Goal: Task Accomplishment & Management: Complete application form

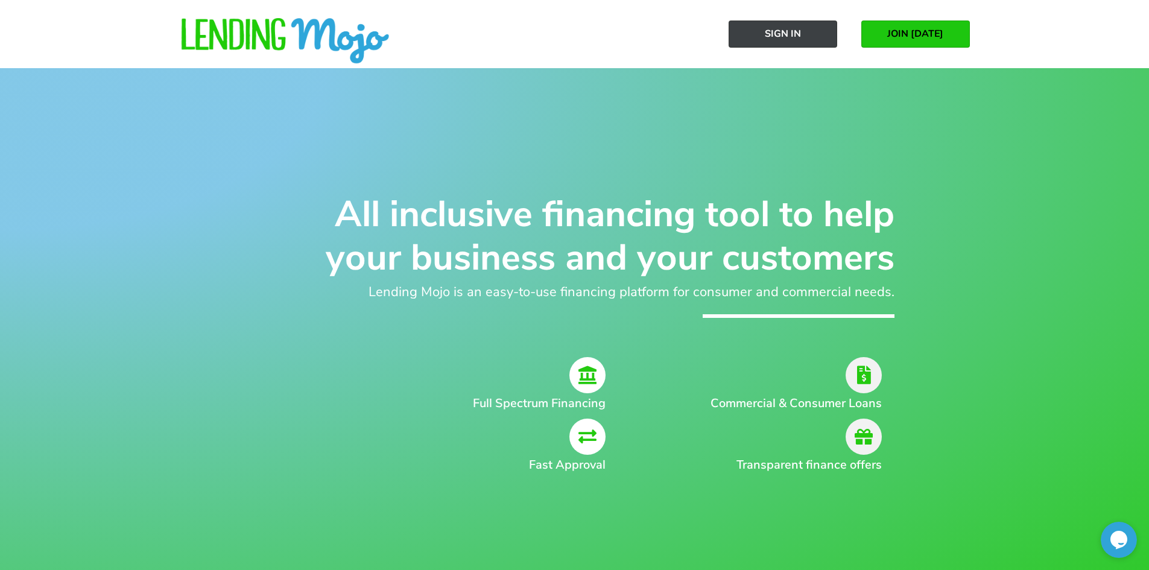
click at [780, 33] on span "Sign In" at bounding box center [783, 33] width 36 height 11
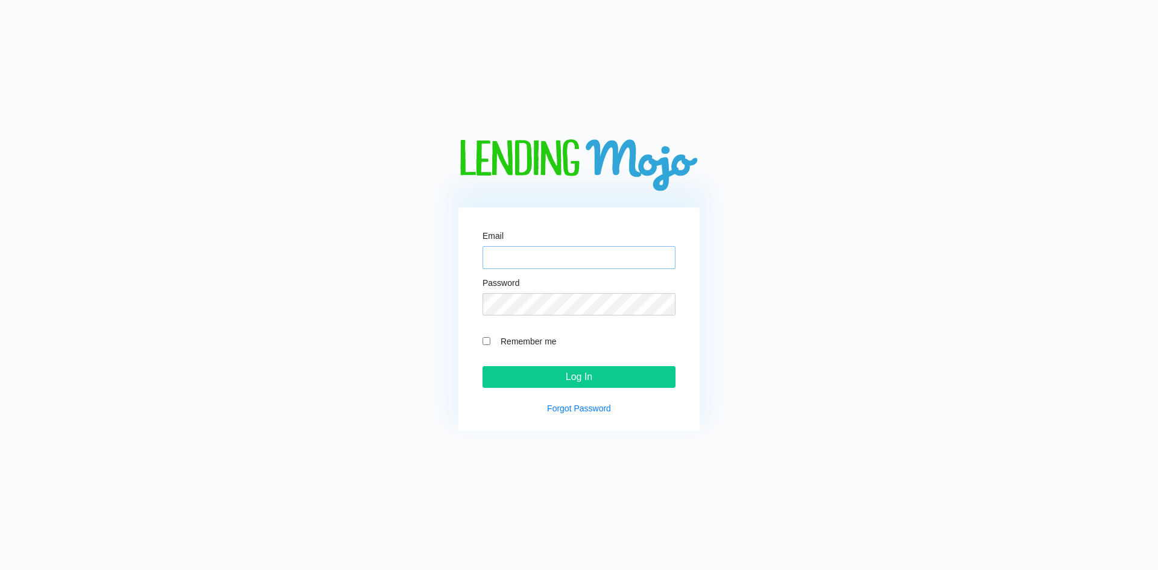
click at [525, 259] on input "Email" at bounding box center [579, 257] width 193 height 23
type input "[PERSON_NAME][EMAIL_ADDRESS][DOMAIN_NAME]"
click at [483, 366] on input "Log In" at bounding box center [579, 377] width 193 height 22
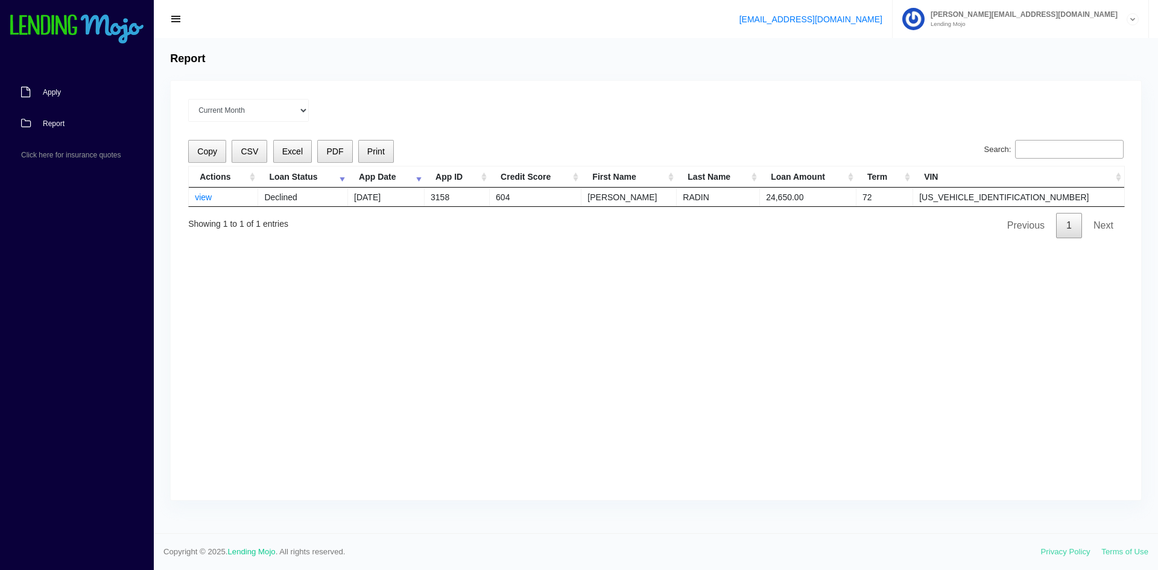
click at [40, 90] on link "Apply" at bounding box center [71, 92] width 142 height 31
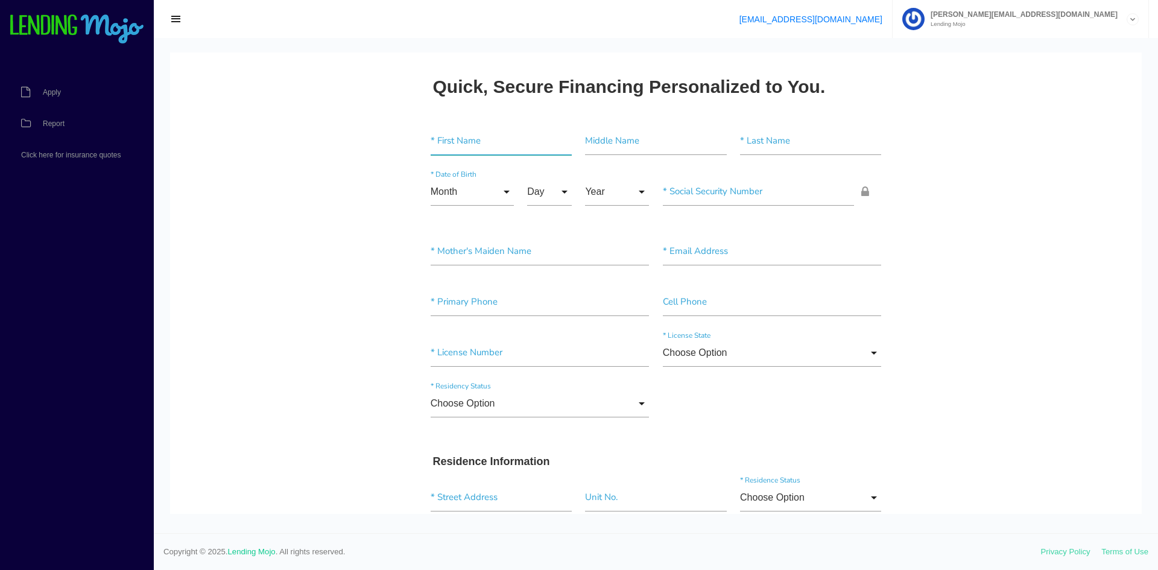
click at [490, 143] on input"] "text" at bounding box center [501, 141] width 141 height 28
type input"] "JUNIOR"
click at [585, 147] on input"] "text" at bounding box center [655, 141] width 141 height 28
type input"] "MISAEL"
type input"] "GUEVARA"
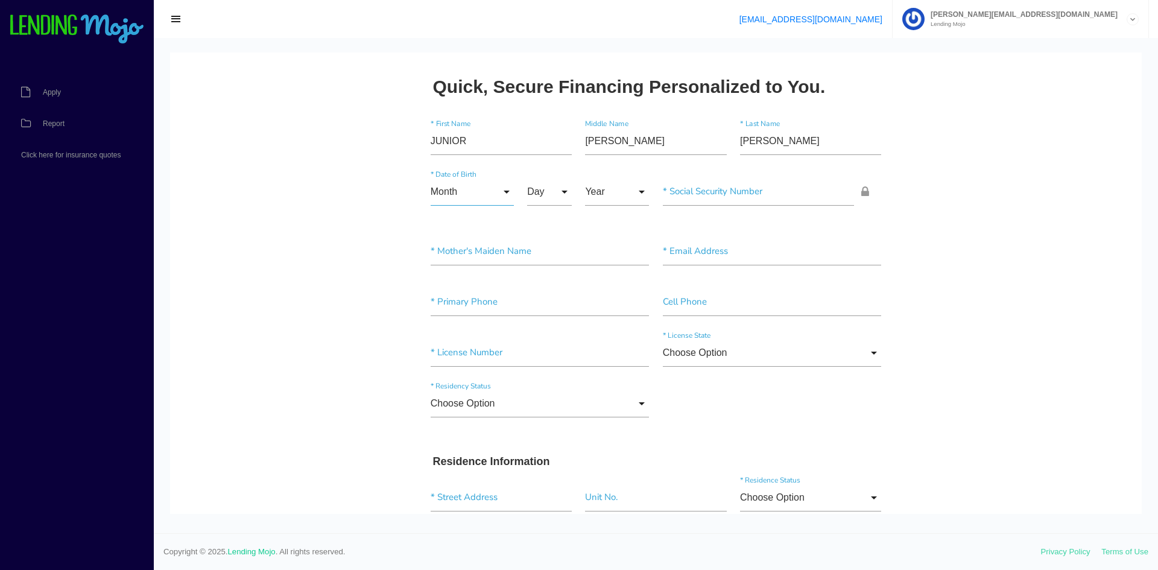
click at [492, 189] on input "Month" at bounding box center [472, 192] width 83 height 28
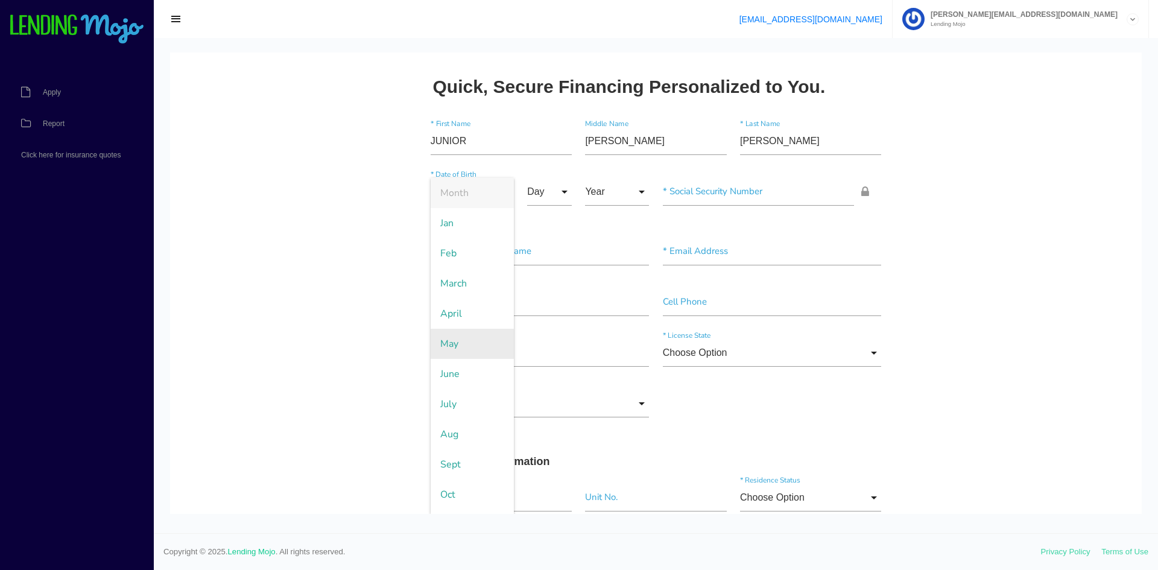
click at [472, 347] on span "May" at bounding box center [472, 344] width 83 height 30
type input "May"
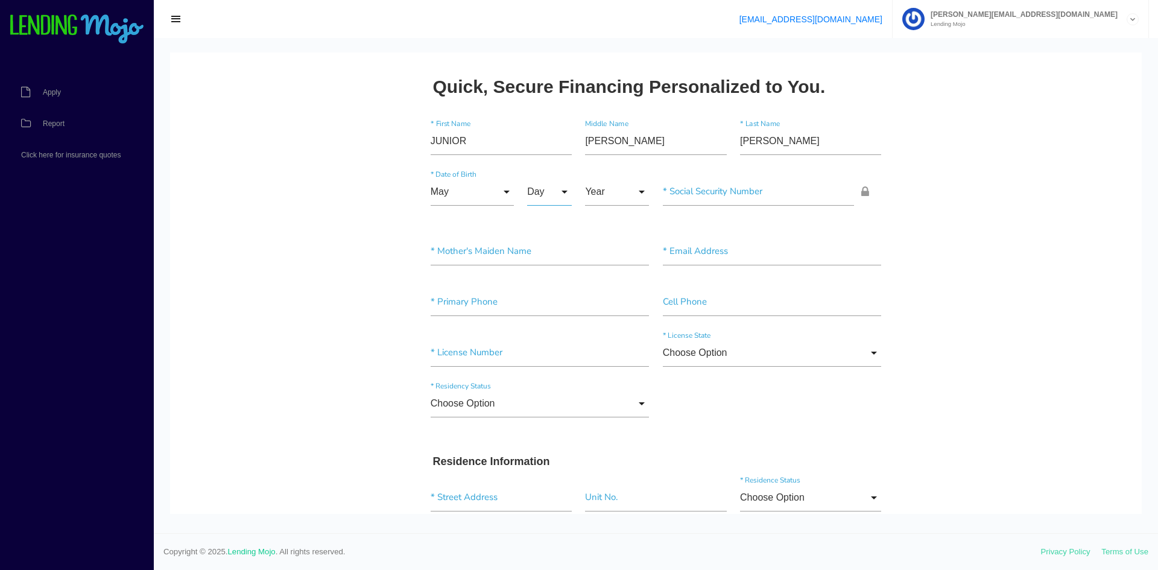
click at [542, 185] on input "Day" at bounding box center [549, 192] width 45 height 28
click at [552, 456] on span "13" at bounding box center [557, 464] width 60 height 30
type input "13"
click at [625, 186] on input "Year" at bounding box center [617, 192] width 64 height 28
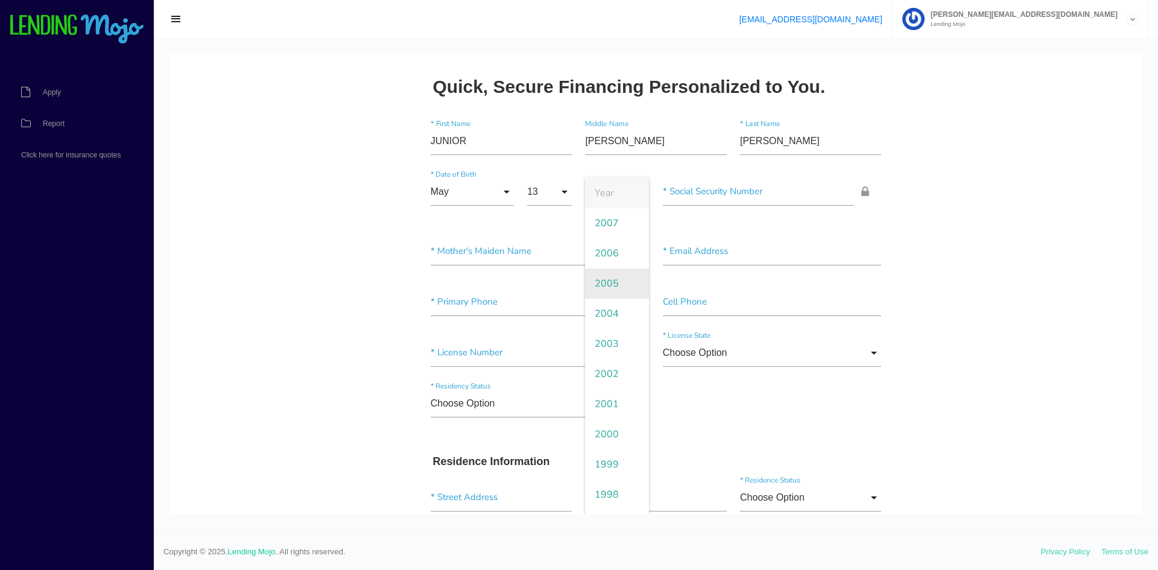
drag, startPoint x: 610, startPoint y: 282, endPoint x: 618, endPoint y: 274, distance: 11.5
click at [610, 282] on span "2005" at bounding box center [617, 283] width 64 height 30
type input "2005"
click at [709, 195] on input"] "text" at bounding box center [759, 192] width 192 height 28
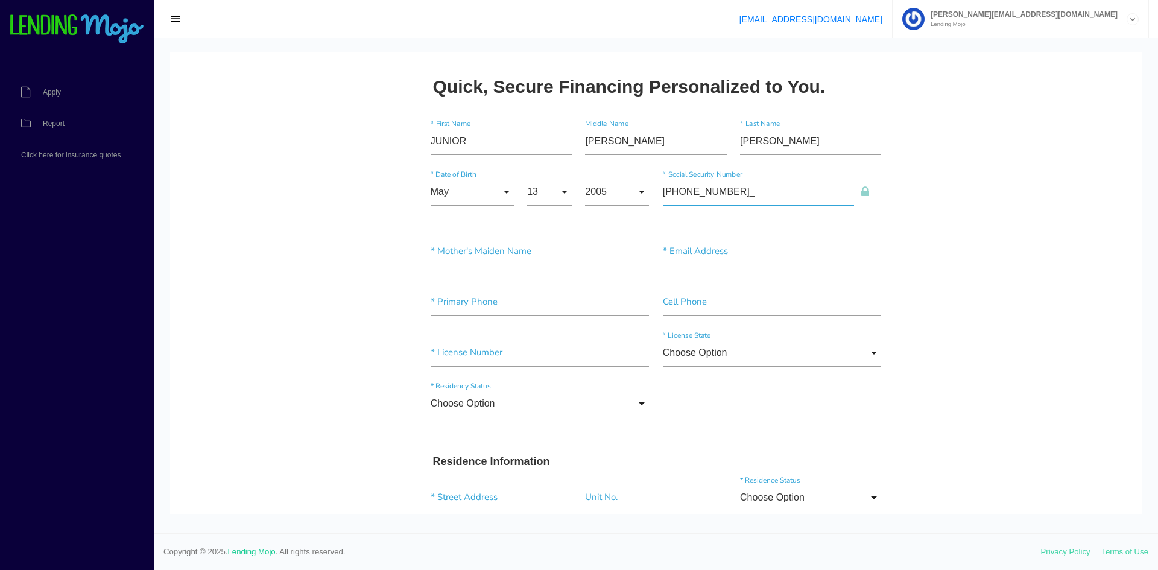
type input"] "103-94-9892"
click at [507, 263] on input"] "text" at bounding box center [540, 252] width 219 height 28
type input"] "r"
type input"] "[PERSON_NAME]"
click at [695, 259] on input"] "text" at bounding box center [772, 252] width 219 height 28
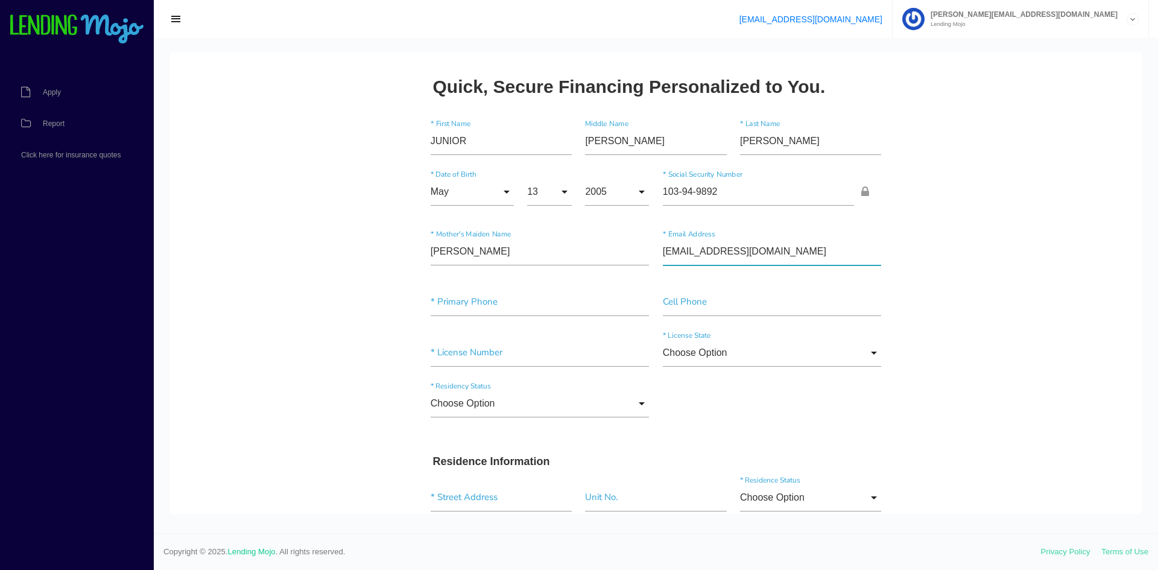
drag, startPoint x: 811, startPoint y: 250, endPoint x: 381, endPoint y: 205, distance: 433.0
type input"] "JRGUEVARA@GMAIL.COM"
click at [491, 308] on input"] "text" at bounding box center [540, 302] width 219 height 28
type input"] "(631) 526-8597"
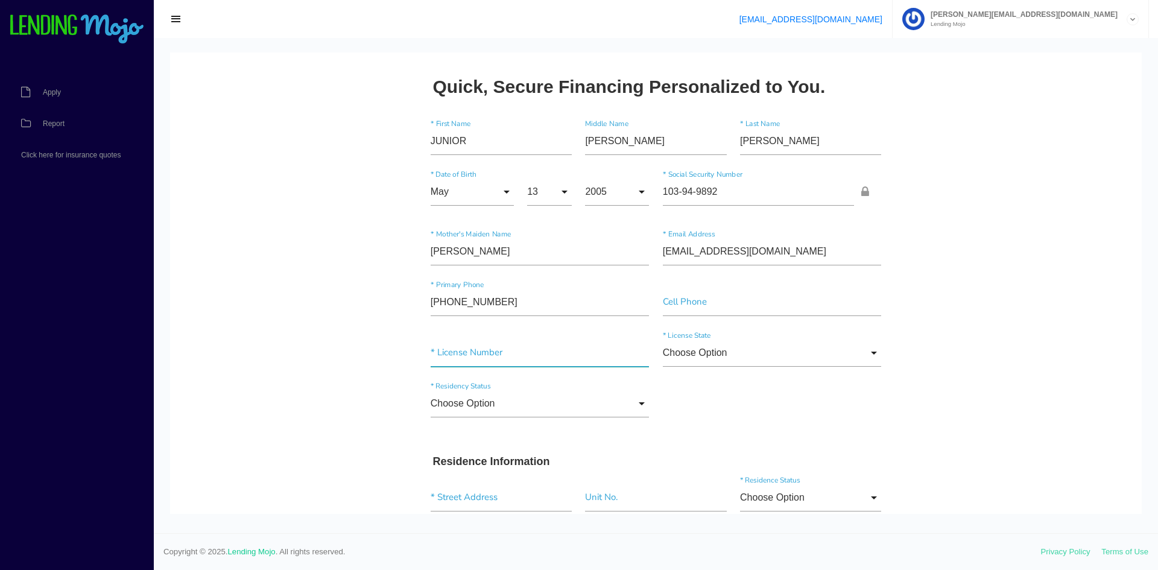
click at [616, 351] on input"] "text" at bounding box center [540, 353] width 219 height 28
type input"] "385381668"
click at [695, 353] on input "Choose Option" at bounding box center [772, 353] width 219 height 28
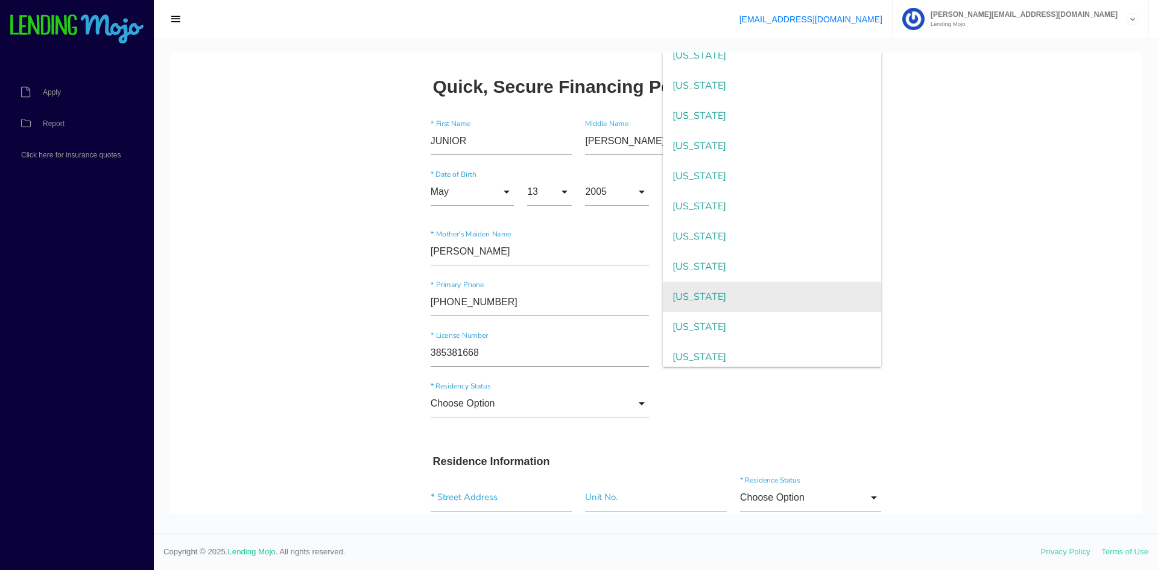
scroll to position [784, 0]
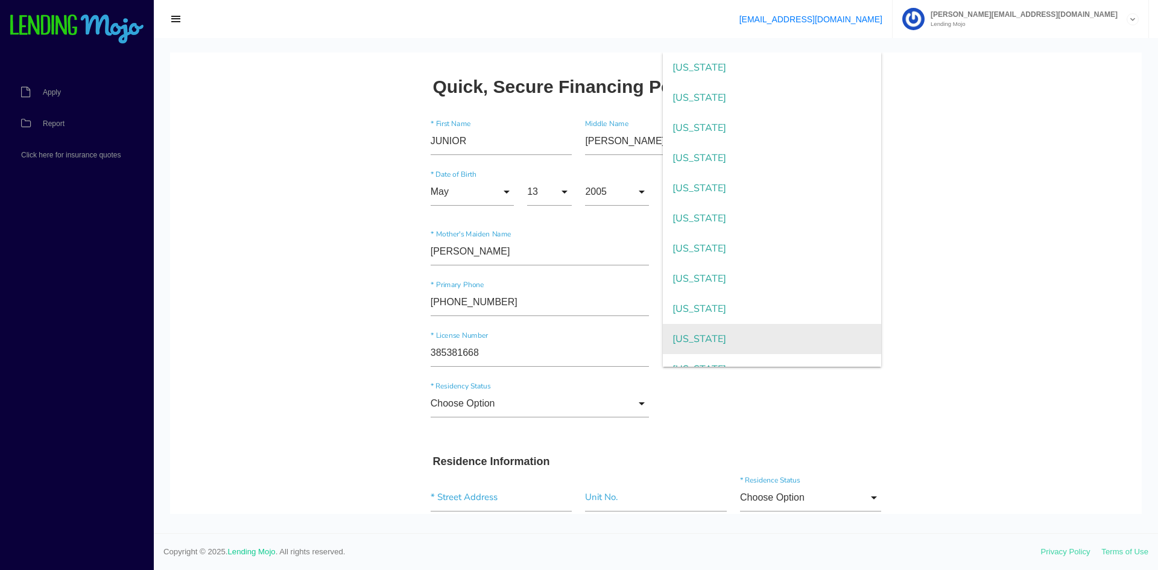
click at [688, 344] on span "New York" at bounding box center [772, 339] width 219 height 30
type input "New York"
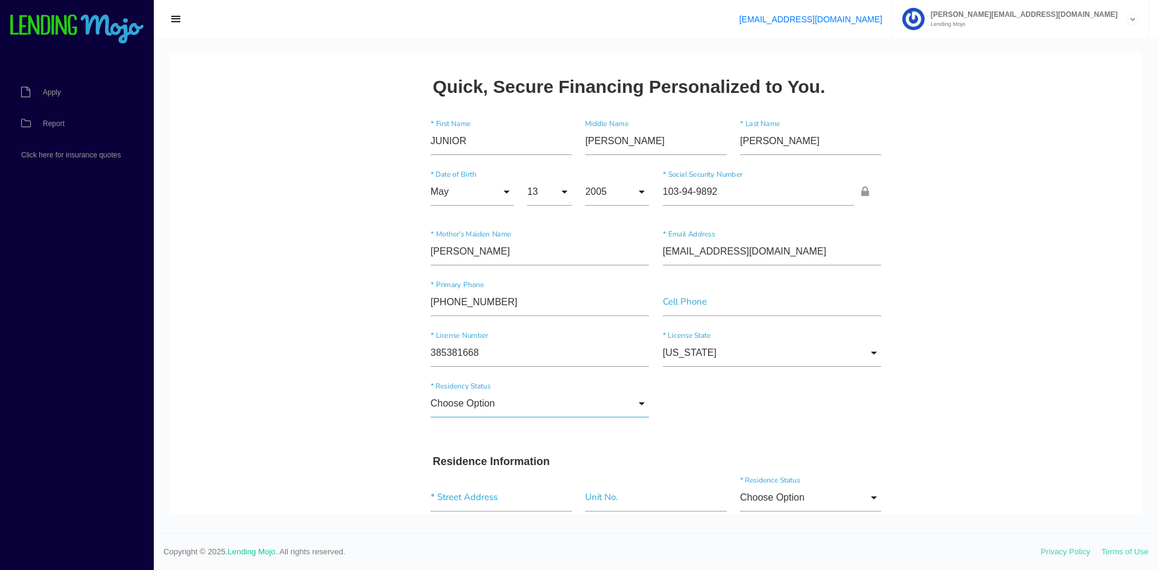
click at [562, 408] on input "Choose Option" at bounding box center [540, 404] width 219 height 28
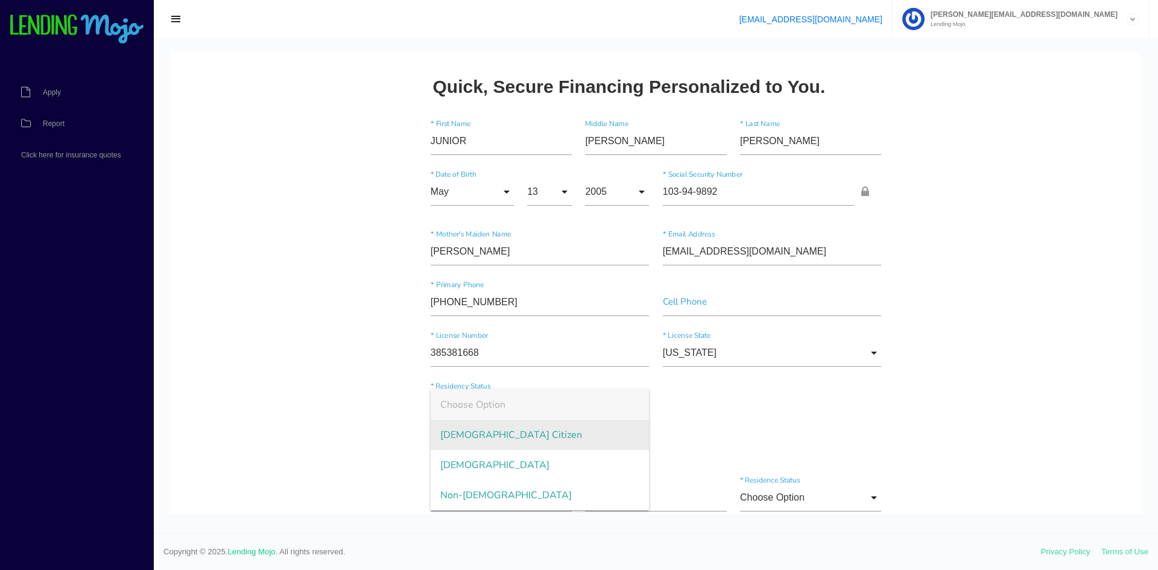
click at [530, 436] on span "US Citizen" at bounding box center [540, 435] width 219 height 30
type input "US Citizen"
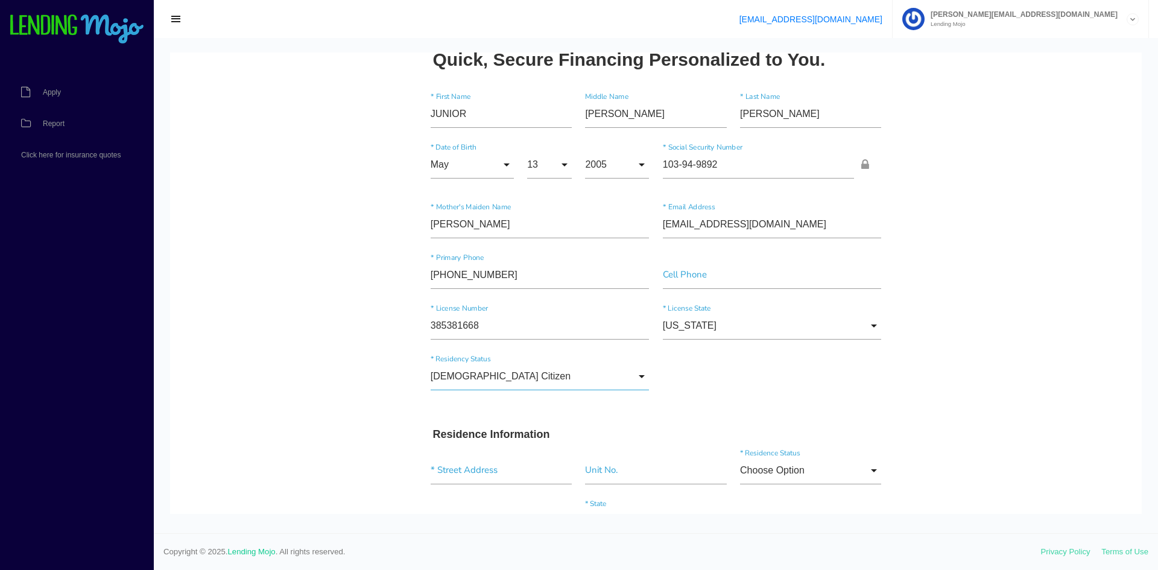
scroll to position [0, 0]
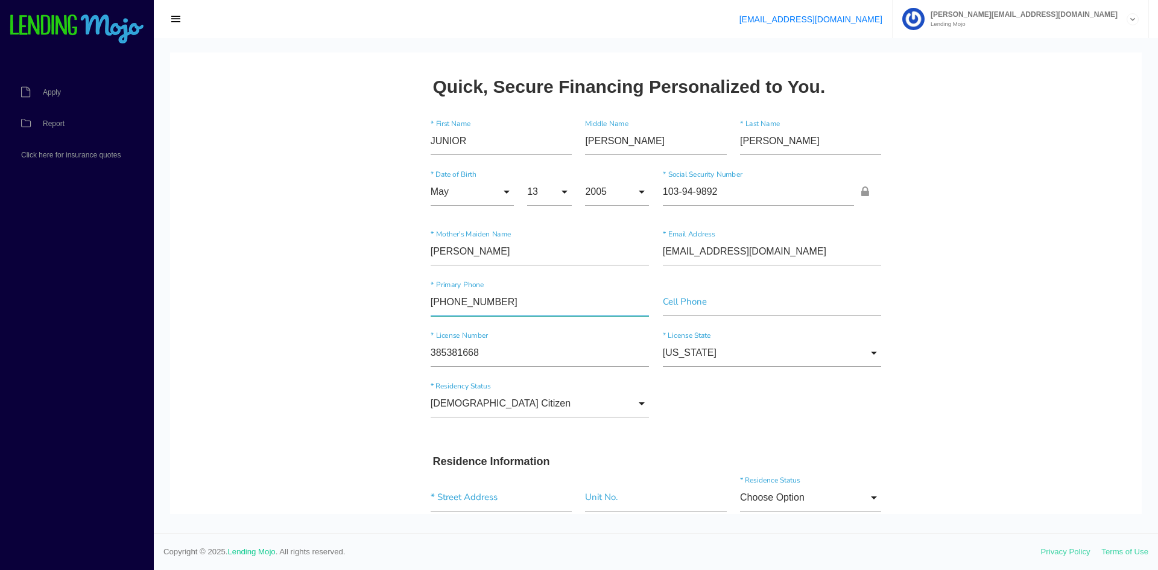
click at [515, 305] on input"] "(631) 526-8597" at bounding box center [540, 302] width 219 height 28
click at [493, 359] on input"] "385381668" at bounding box center [540, 353] width 219 height 28
click at [722, 428] on div "US Citizen Choose Option US Citizen Permanent Resident Non-Permanent Resident C…" at bounding box center [656, 406] width 464 height 51
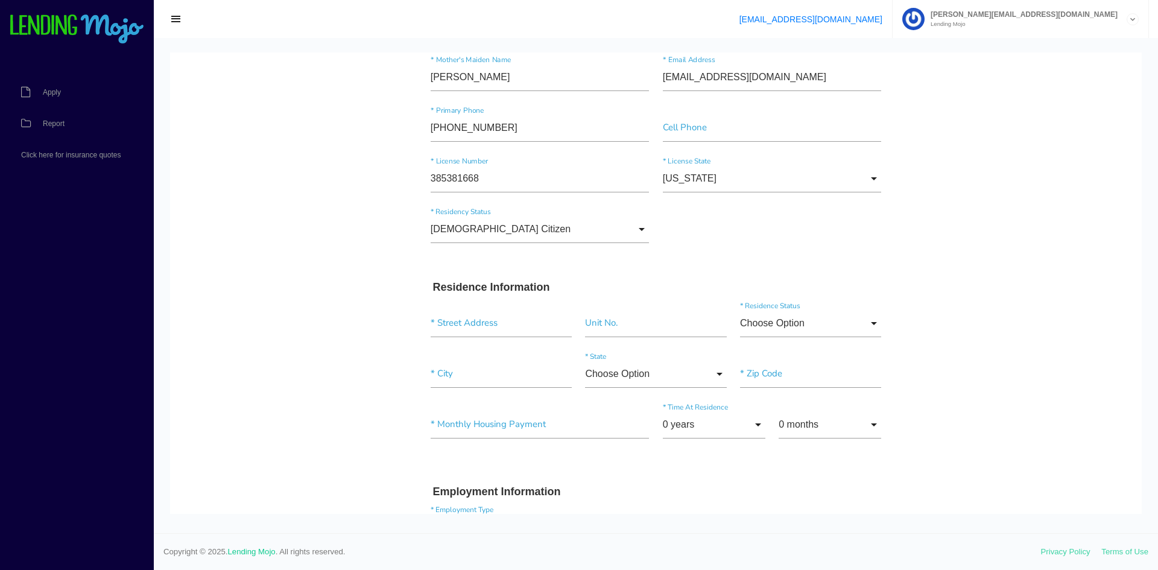
scroll to position [181, 0]
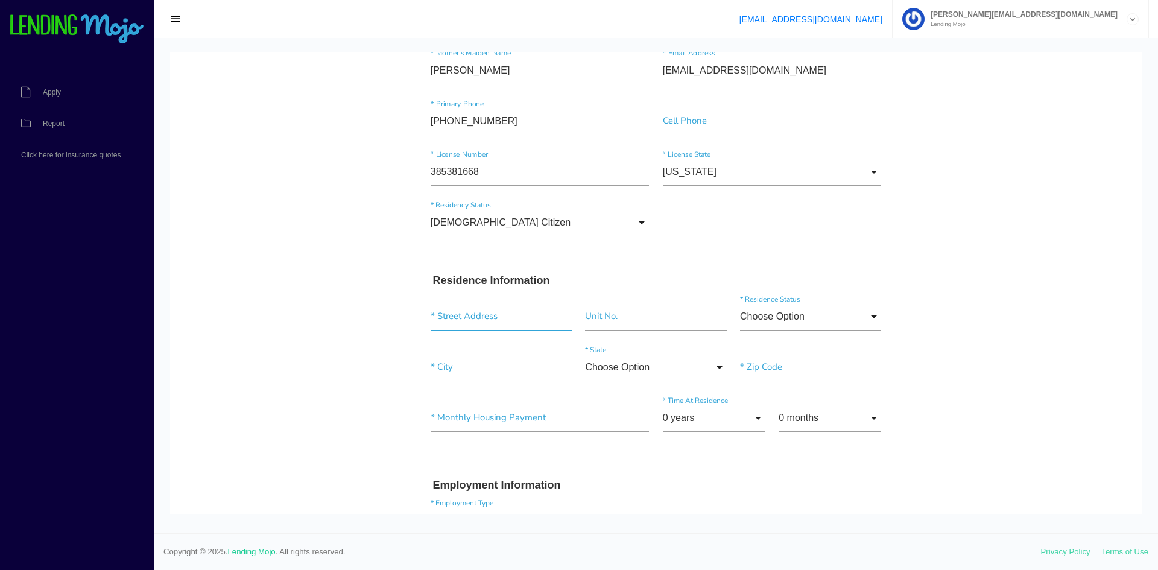
click at [513, 326] on input "text" at bounding box center [501, 317] width 141 height 28
type input "4 Lyn Pl"
type input"] "West Babylon"
type input"] "11704"
click at [792, 321] on input "Choose Option" at bounding box center [810, 317] width 141 height 28
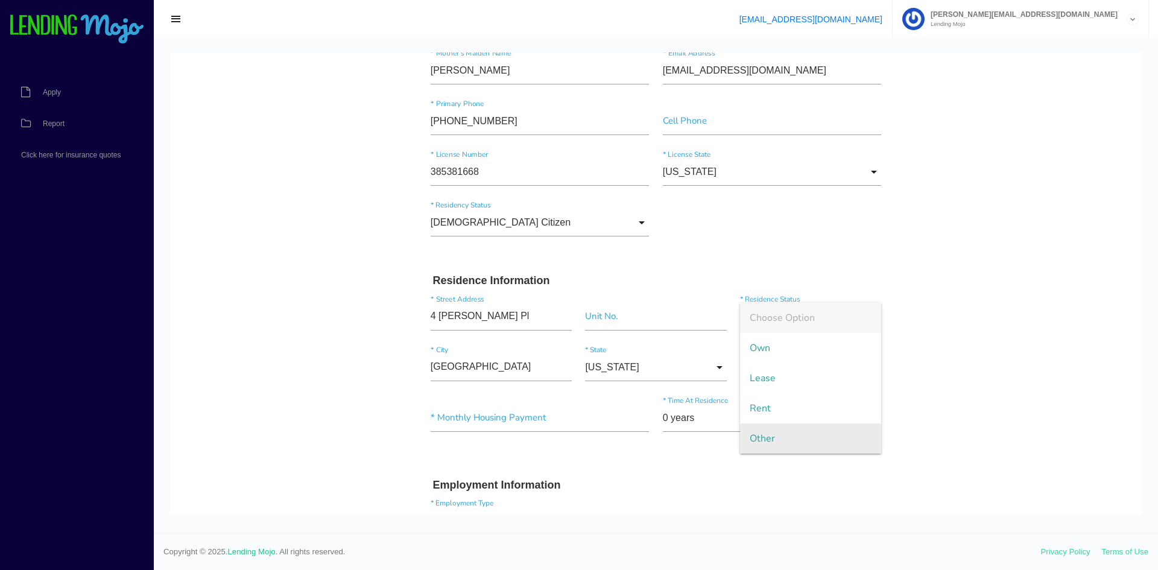
click at [774, 428] on span "Other" at bounding box center [810, 438] width 141 height 30
type input "Other"
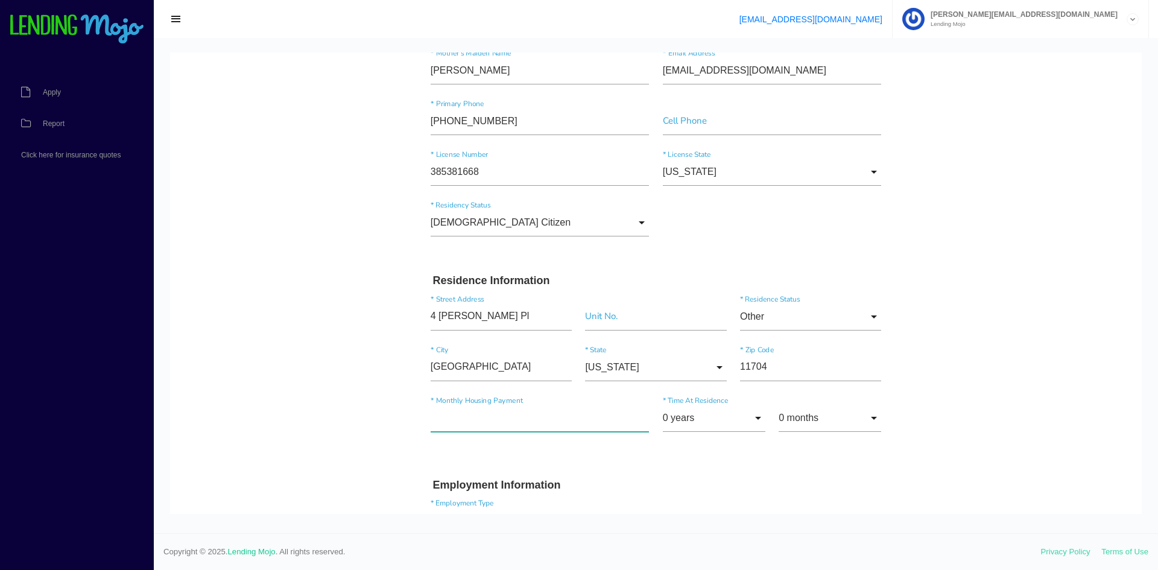
click at [517, 424] on input"] "text" at bounding box center [540, 418] width 219 height 28
type input"] "$0.00"
click at [704, 421] on input "0 years" at bounding box center [714, 418] width 103 height 28
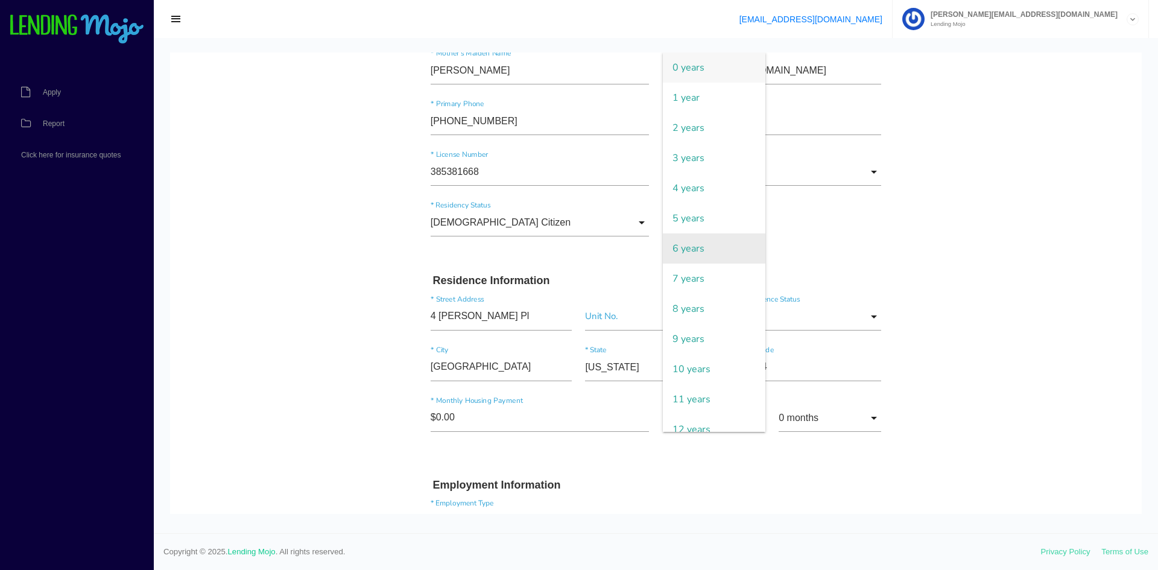
click at [731, 256] on span "6 years" at bounding box center [714, 248] width 103 height 30
type input "6 years"
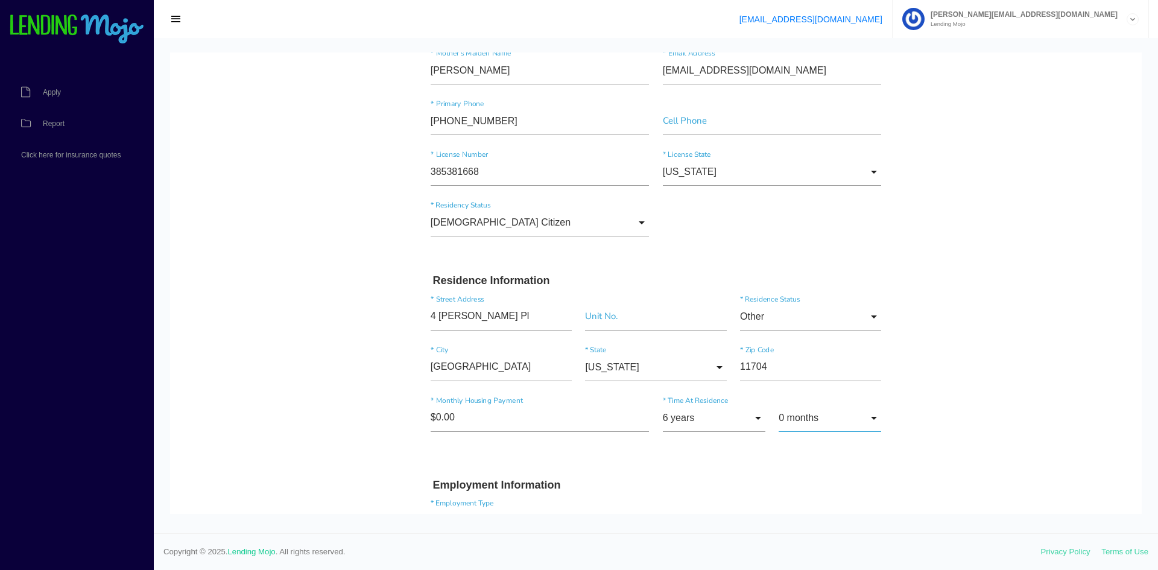
click at [806, 415] on input "0 months" at bounding box center [830, 418] width 103 height 28
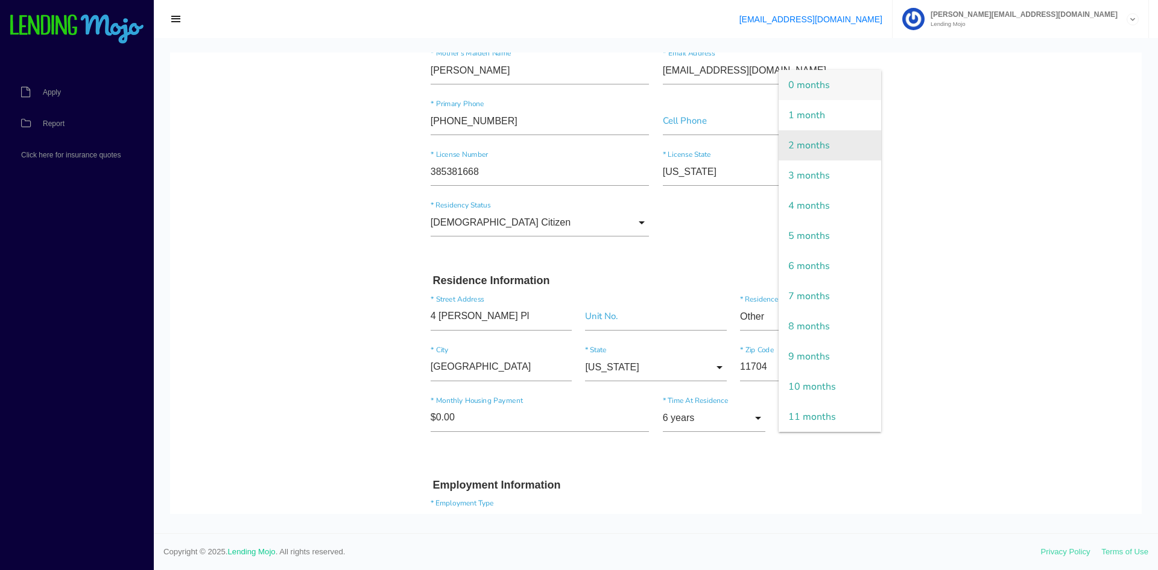
click at [822, 152] on span "2 months" at bounding box center [830, 145] width 103 height 30
type input "2 months"
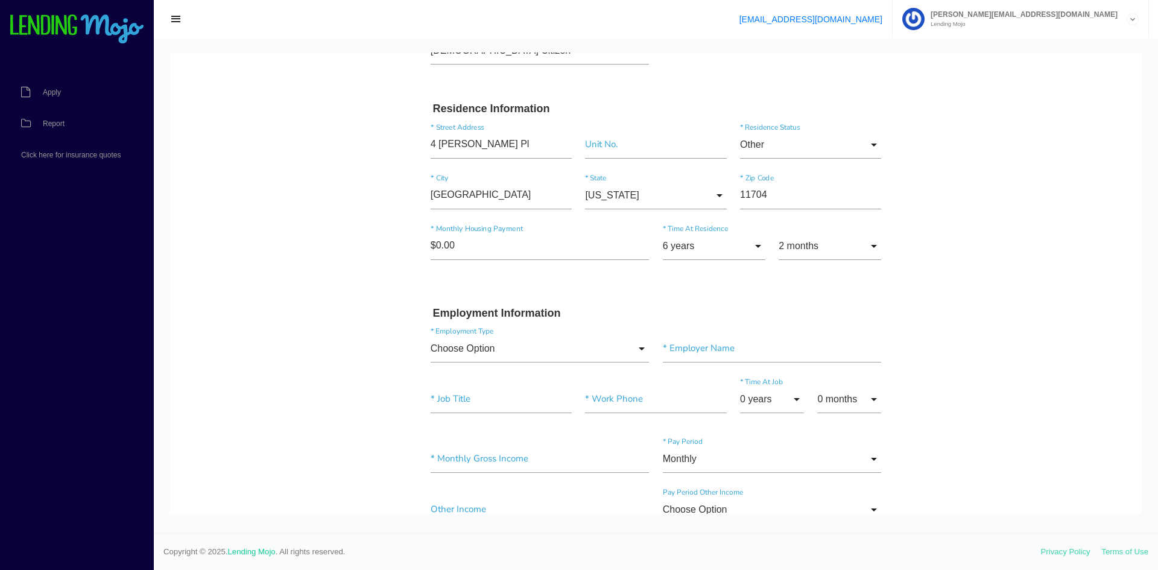
scroll to position [362, 0]
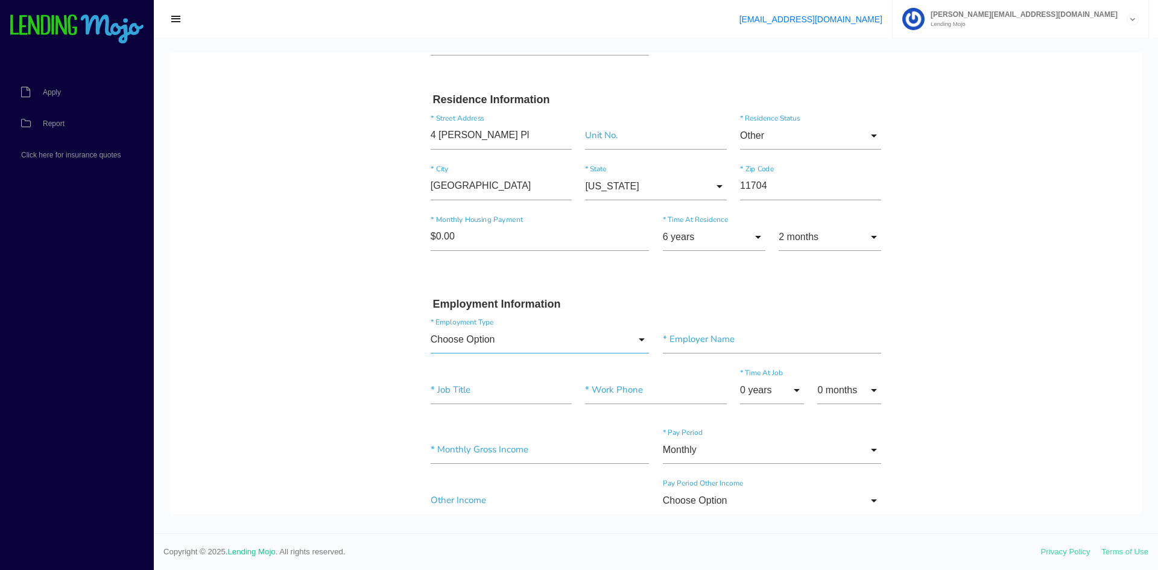
click at [518, 343] on input "Choose Option" at bounding box center [540, 340] width 219 height 28
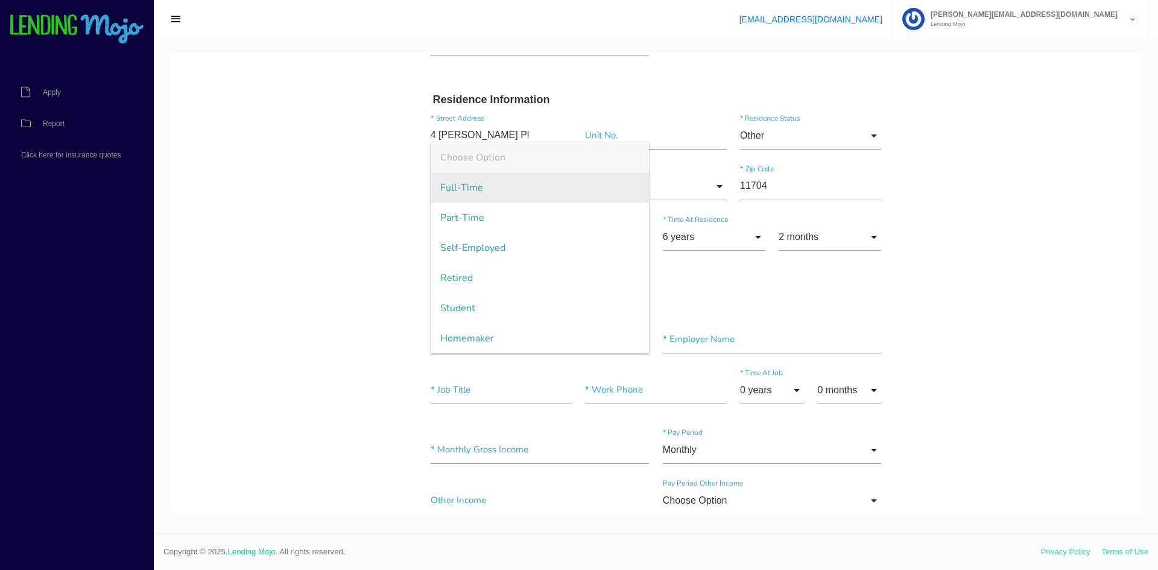
click at [467, 187] on span "Full-Time" at bounding box center [540, 188] width 219 height 30
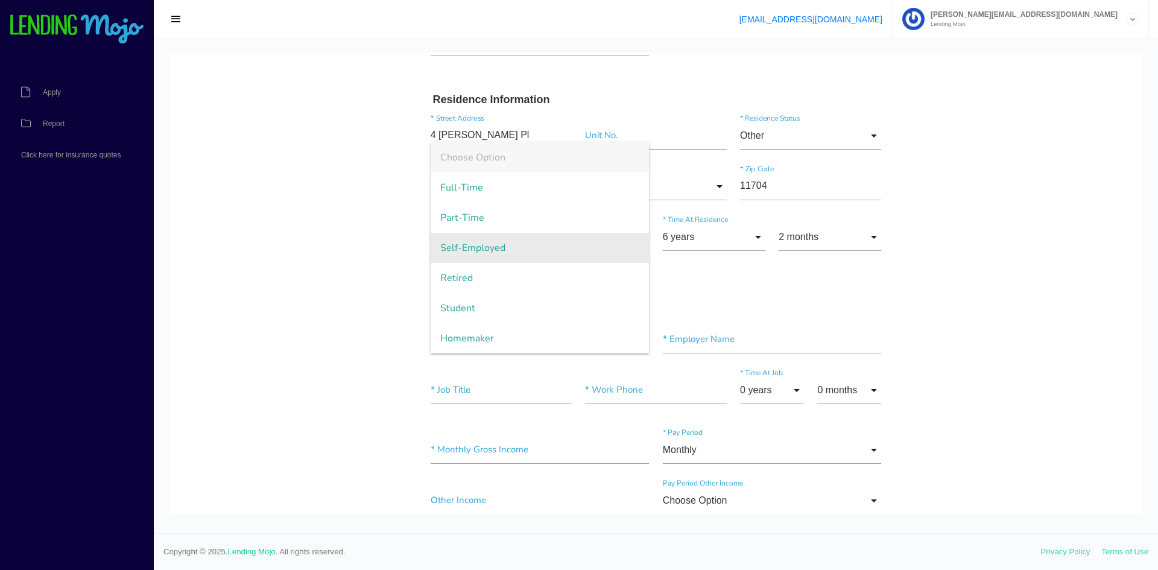
type input "Full-Time"
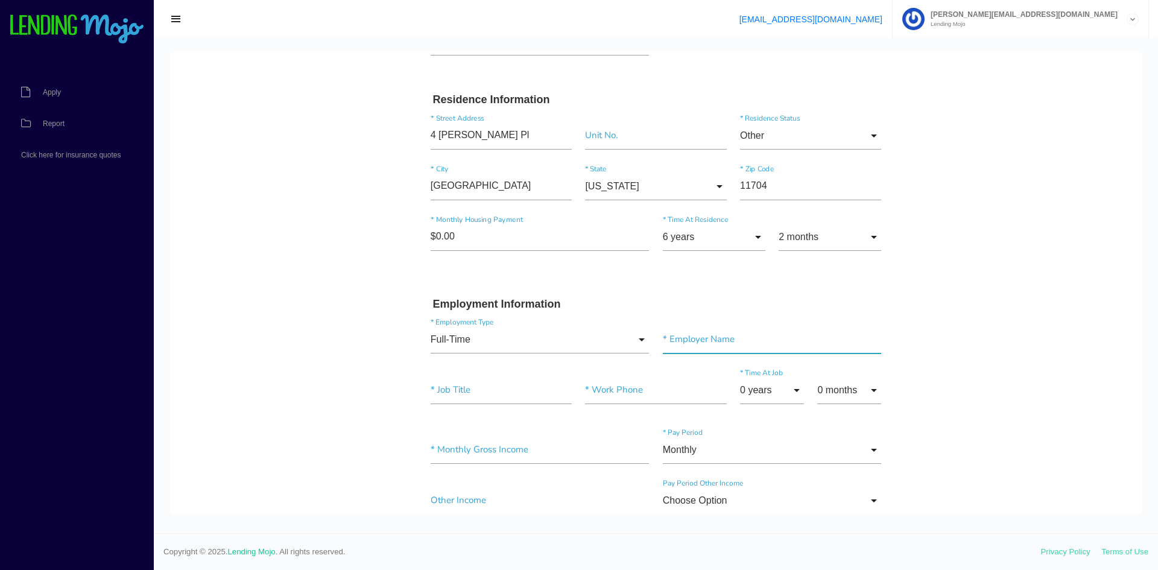
click at [778, 344] on input"] "text" at bounding box center [772, 340] width 219 height 28
type input"] "MARCOR CONSTRUCTION"
type input"] "INSTALLER"
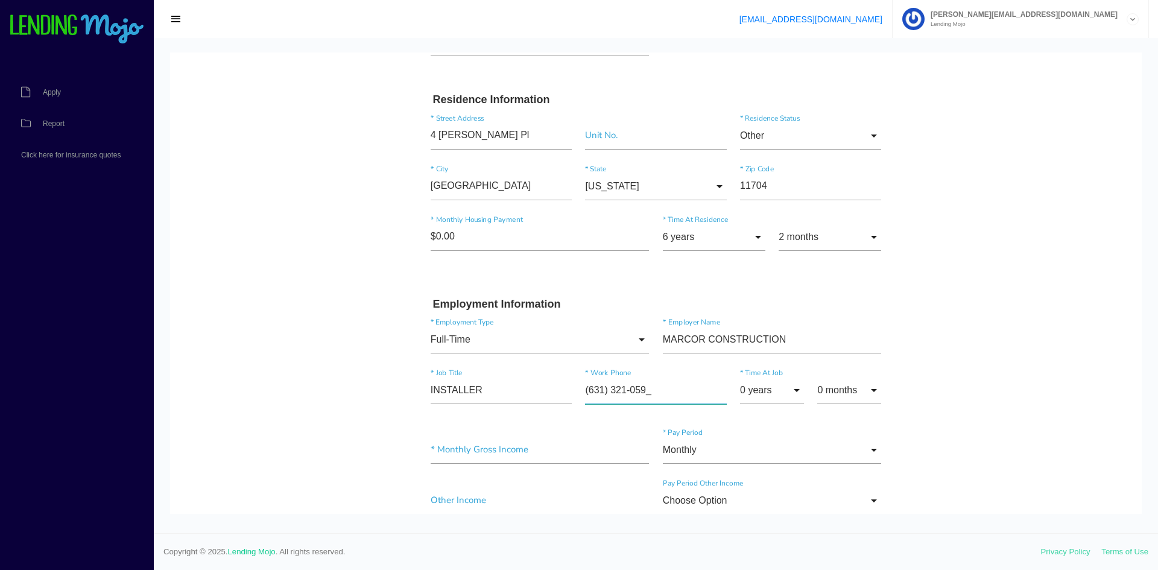
type input"] "(631) 321-0593"
click at [873, 390] on input "0 months" at bounding box center [849, 390] width 64 height 28
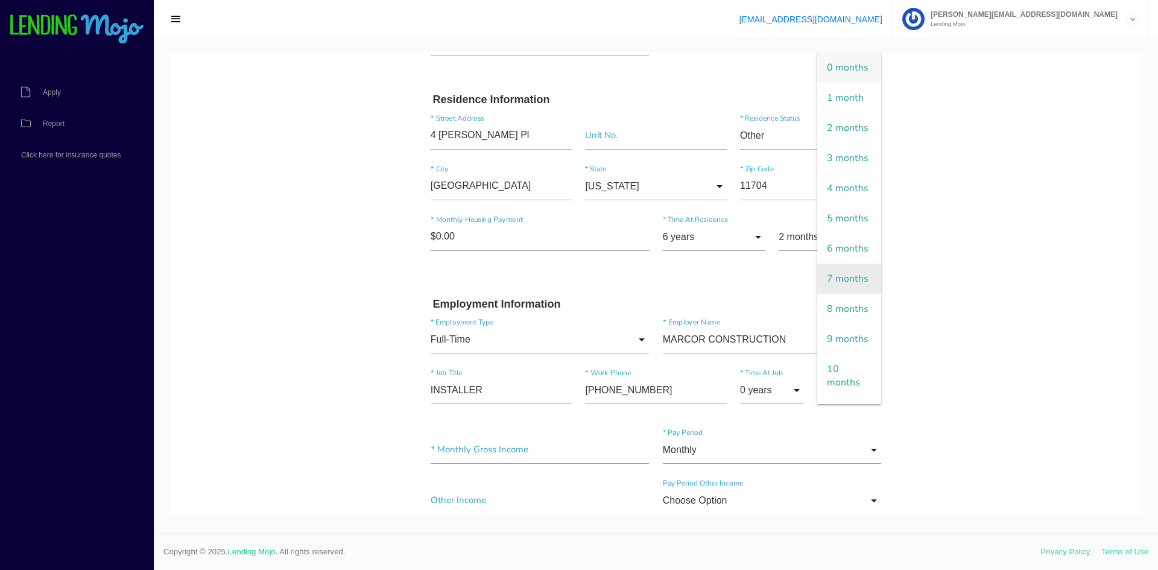
click at [844, 294] on span "7 months" at bounding box center [849, 279] width 64 height 30
type input "7 months"
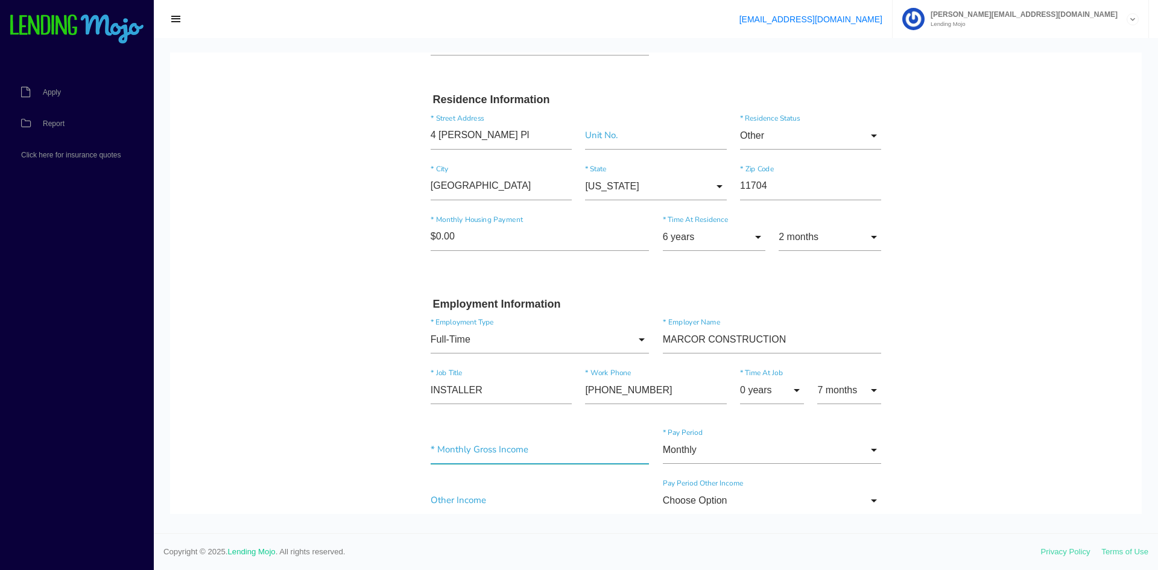
click at [505, 449] on input"] "text" at bounding box center [540, 450] width 219 height 28
click at [471, 454] on input"] "text" at bounding box center [540, 450] width 219 height 28
type input"] "$7,500.00"
click at [689, 447] on input "Monthly" at bounding box center [772, 450] width 219 height 28
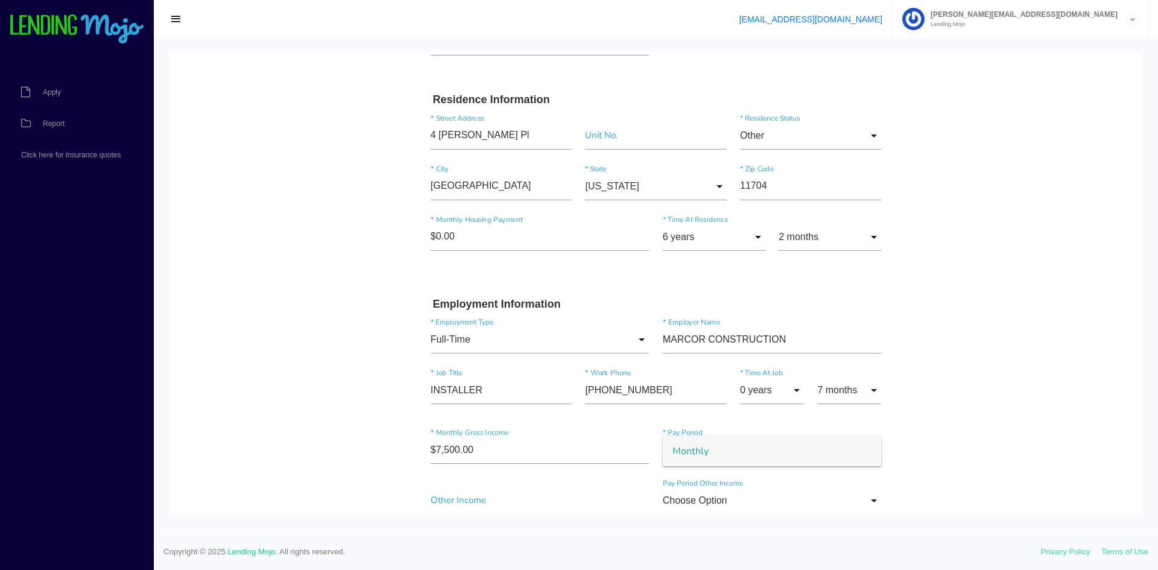
click at [1034, 457] on body "Quick, Secure Financing Personalized to You. JUNIOR * First Name MISAEL Middle …" at bounding box center [656, 560] width 972 height 1738
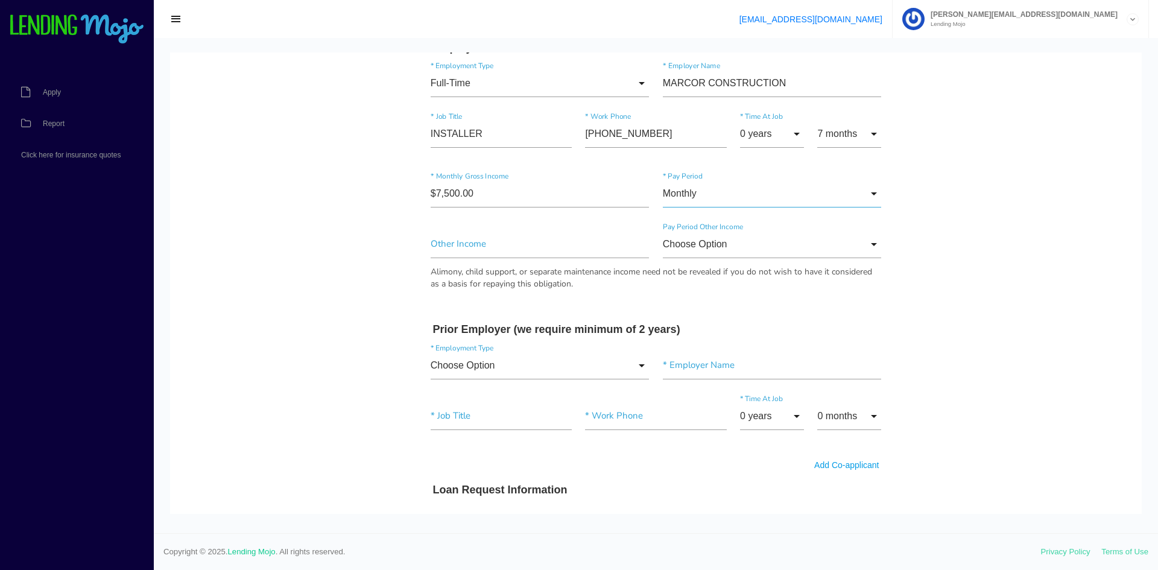
scroll to position [663, 0]
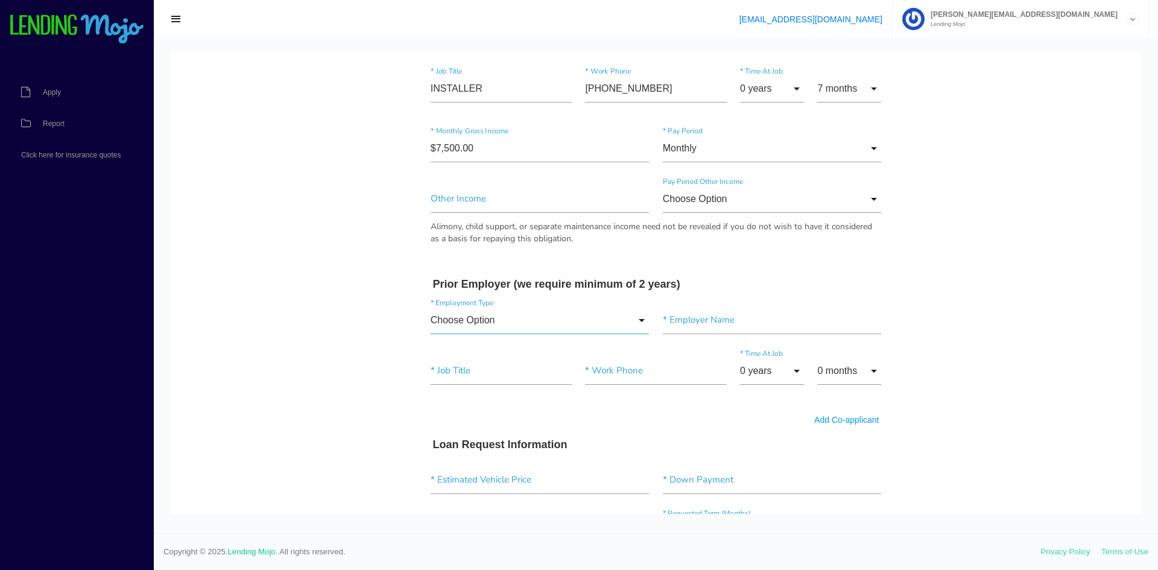
click at [530, 322] on input "Choose Option" at bounding box center [540, 320] width 219 height 28
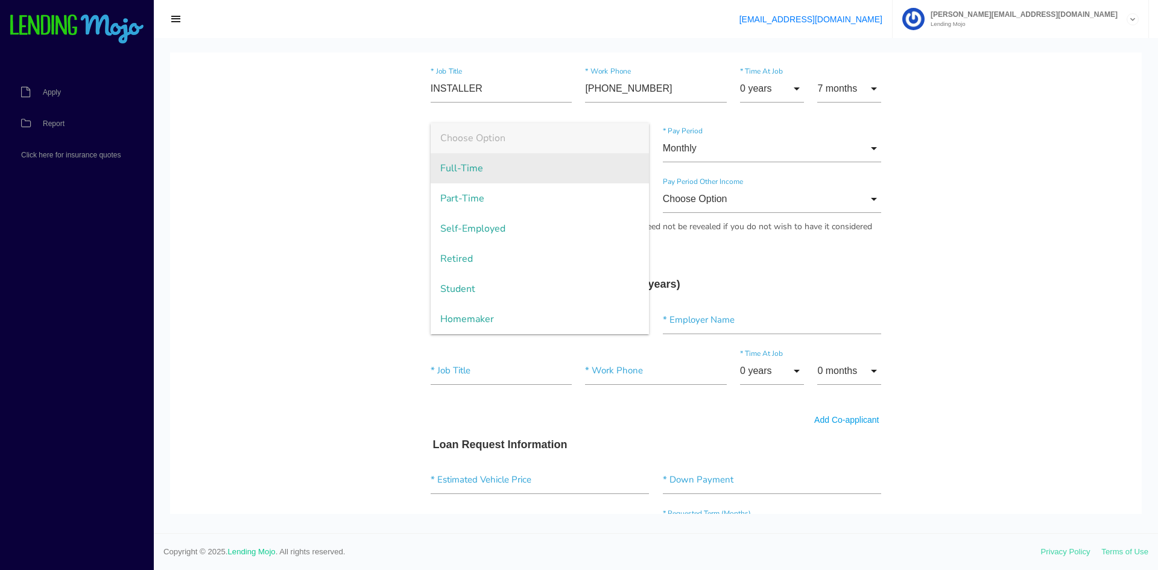
click at [532, 168] on span "Full-Time" at bounding box center [540, 168] width 219 height 30
type input "Full-Time"
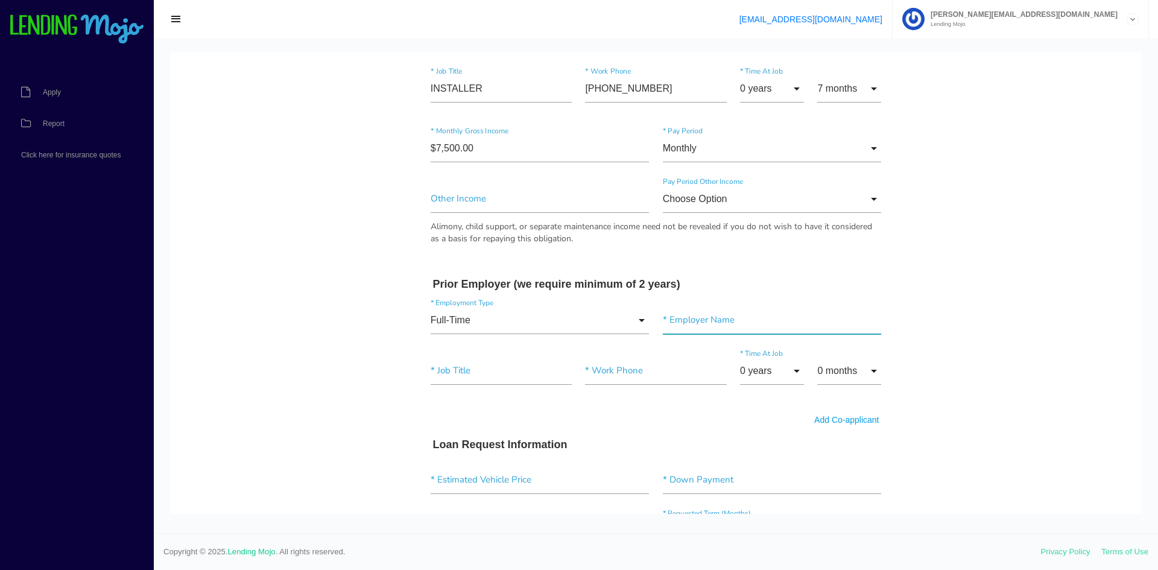
click at [742, 330] on input"] "text" at bounding box center [772, 320] width 219 height 28
type input"] "TRINITY POWER"
type input"] "INSTALLER"
type input "(6__) ___-____"
type input "(877) 786-7283"
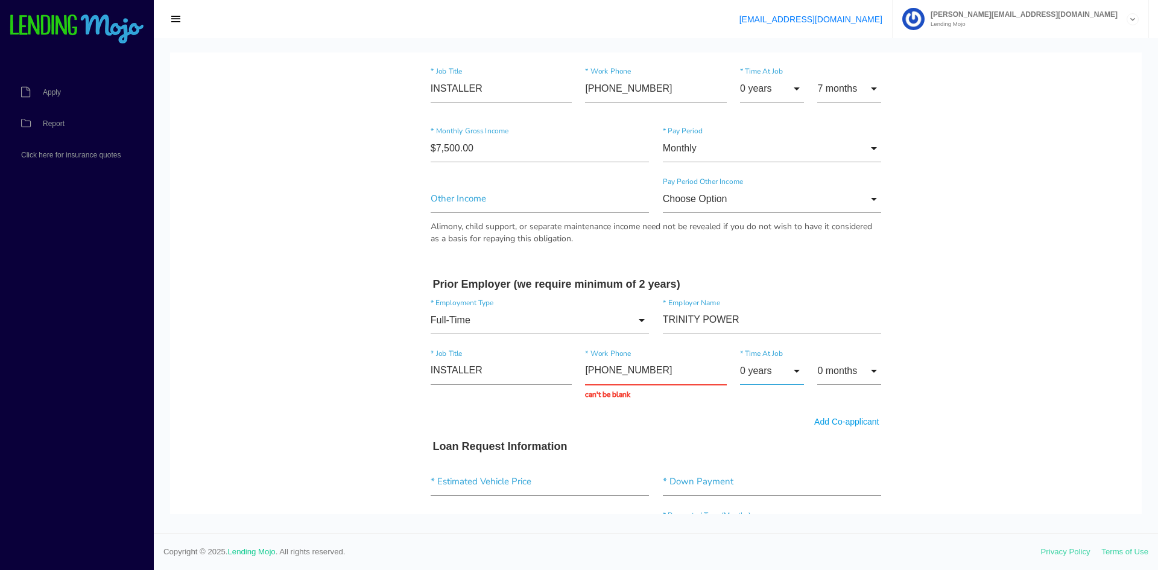
click at [779, 372] on input "0 years" at bounding box center [772, 371] width 64 height 28
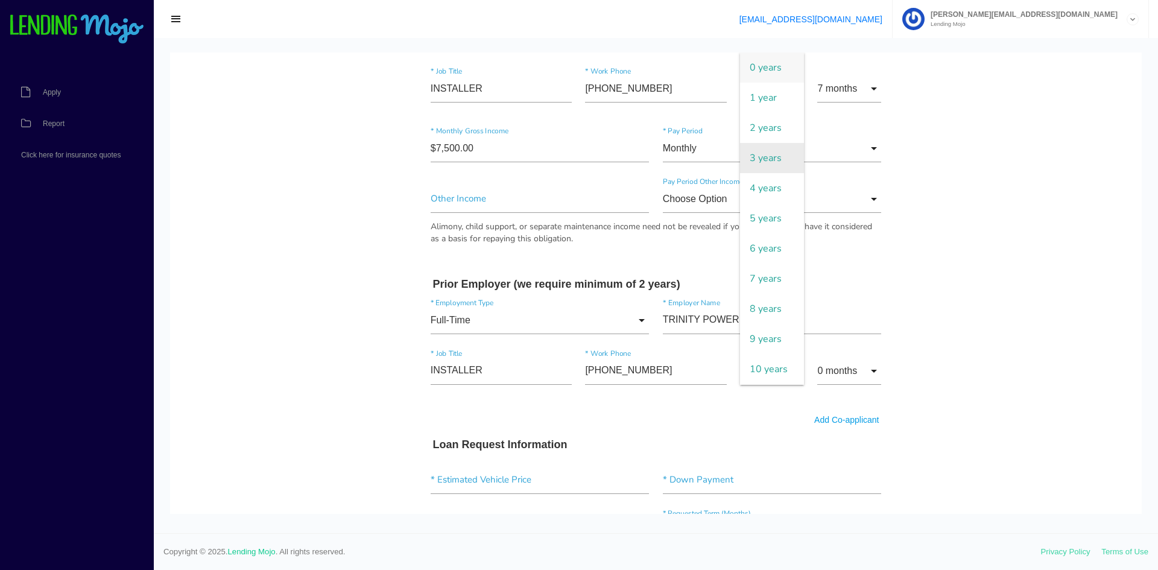
click at [752, 163] on span "3 years" at bounding box center [772, 158] width 64 height 30
type input "3 years"
click at [829, 375] on input "0 months" at bounding box center [849, 371] width 64 height 28
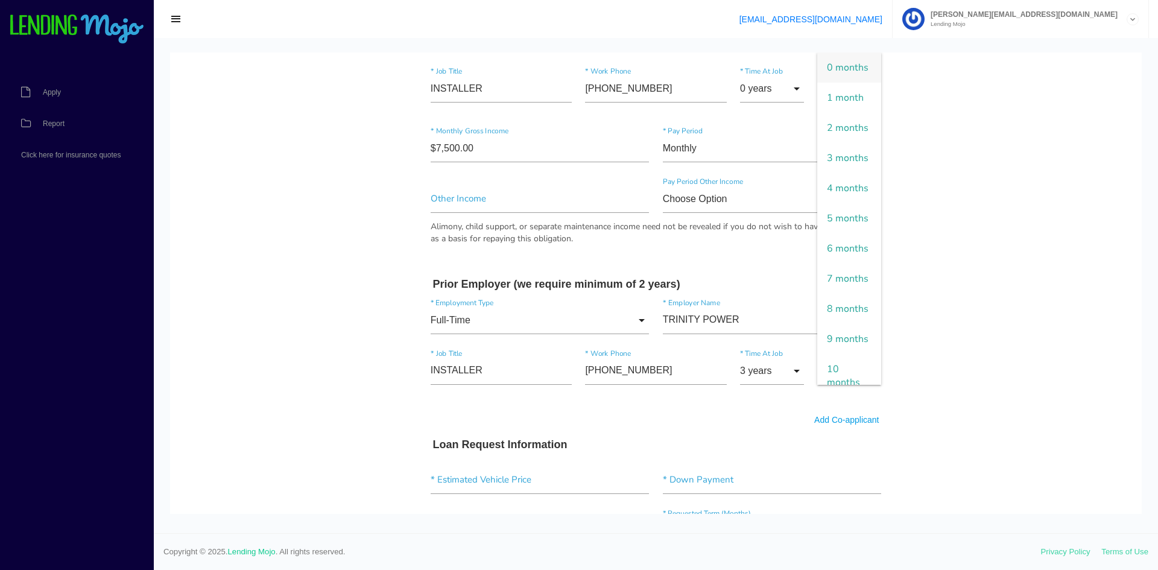
click at [945, 338] on body "Quick, Secure Financing Personalized to You. JUNIOR * First Name MISAEL Middle …" at bounding box center [656, 258] width 972 height 1738
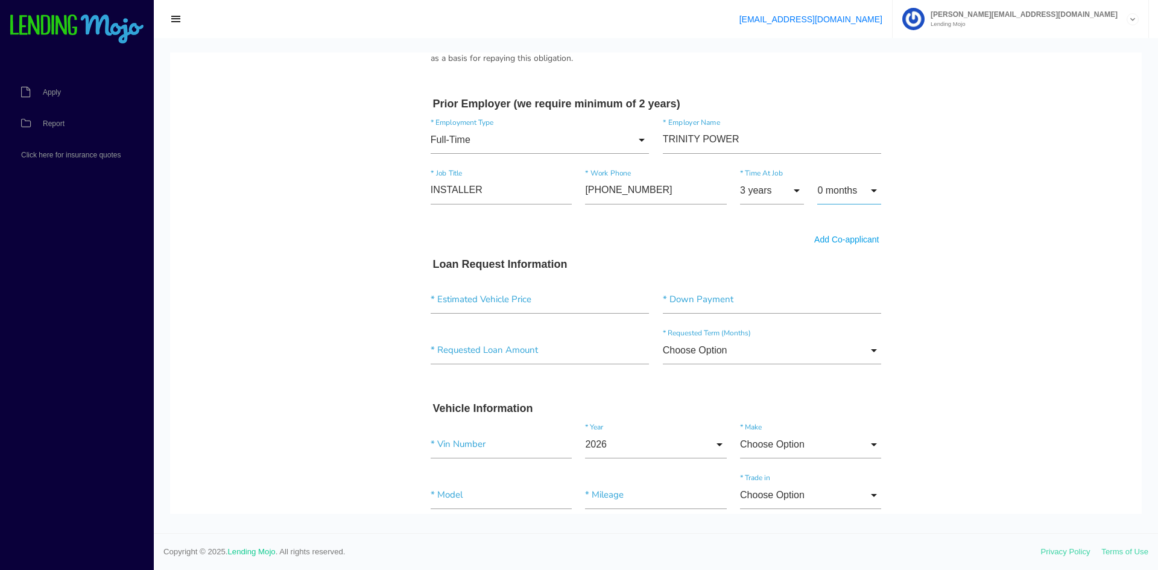
scroll to position [844, 0]
click at [821, 238] on link "Add Co-applicant" at bounding box center [846, 239] width 65 height 12
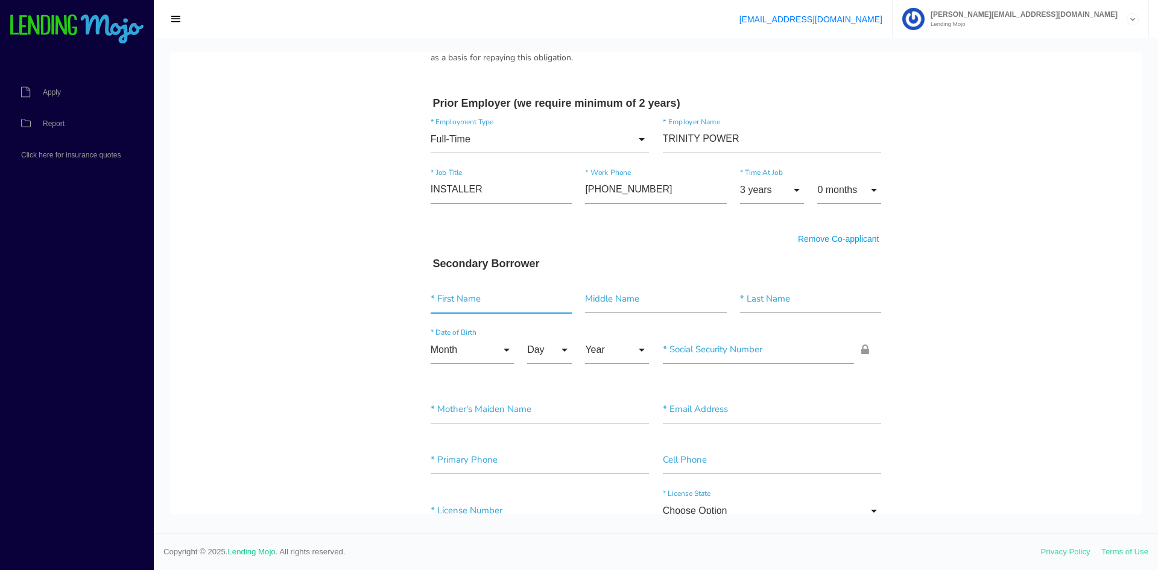
click at [466, 306] on input"] "text" at bounding box center [501, 299] width 141 height 28
type input"] "[PERSON_NAME]"
type input"] "E"
type input"] "[PERSON_NAME]"
click at [501, 349] on input "Month" at bounding box center [472, 350] width 83 height 28
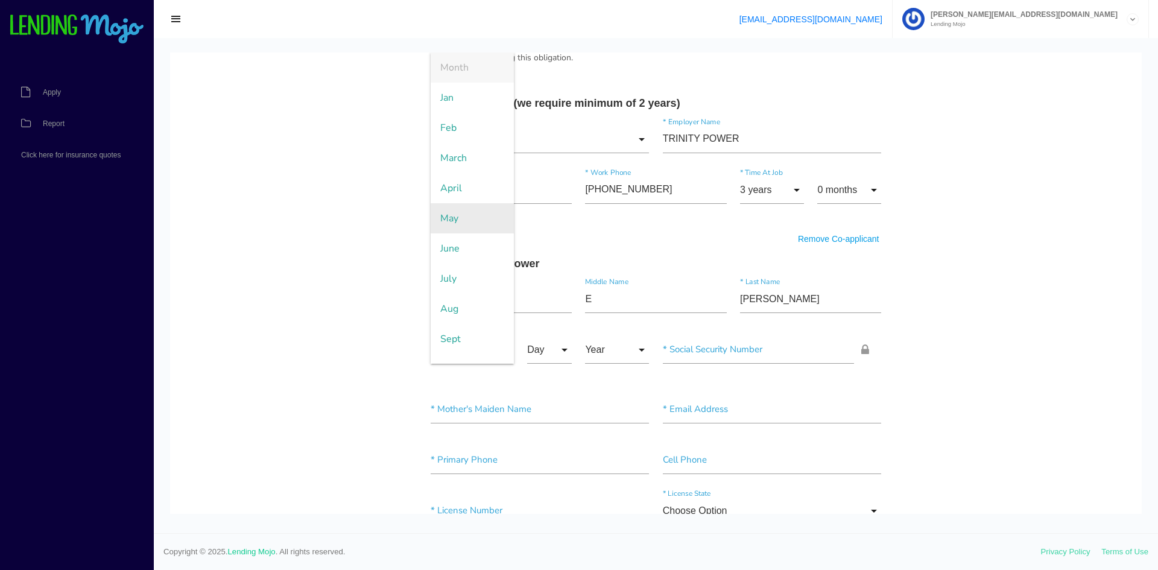
drag, startPoint x: 468, startPoint y: 186, endPoint x: 498, endPoint y: 233, distance: 55.4
click at [468, 188] on span "April" at bounding box center [472, 188] width 83 height 30
type input "April"
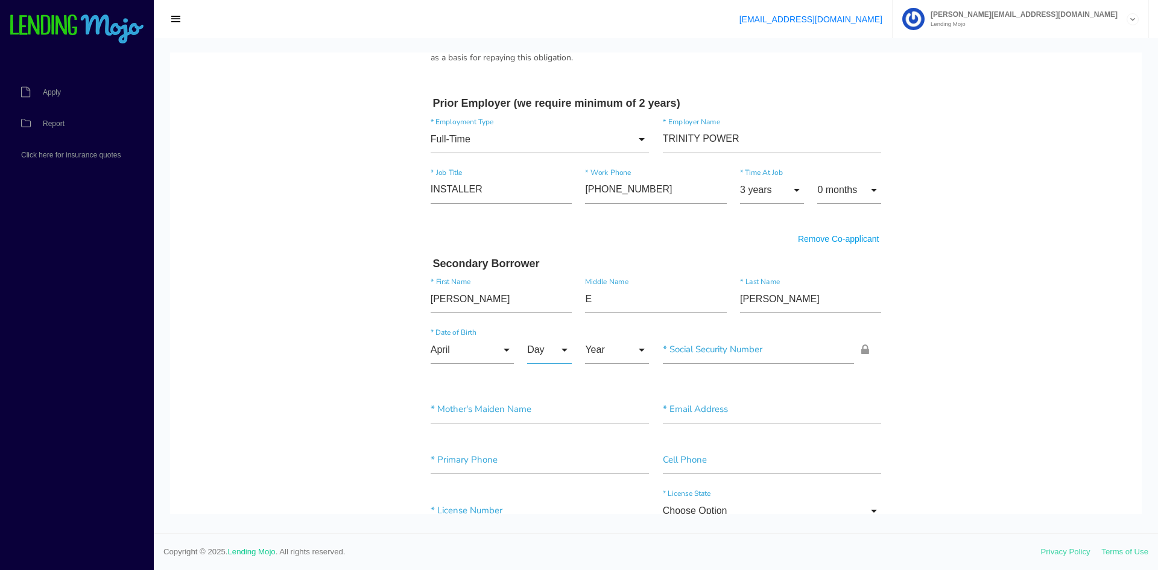
click at [543, 353] on input "Day" at bounding box center [549, 350] width 45 height 28
click at [555, 315] on span "14" at bounding box center [557, 309] width 60 height 30
type input "14"
click at [616, 350] on input "Year" at bounding box center [617, 350] width 64 height 28
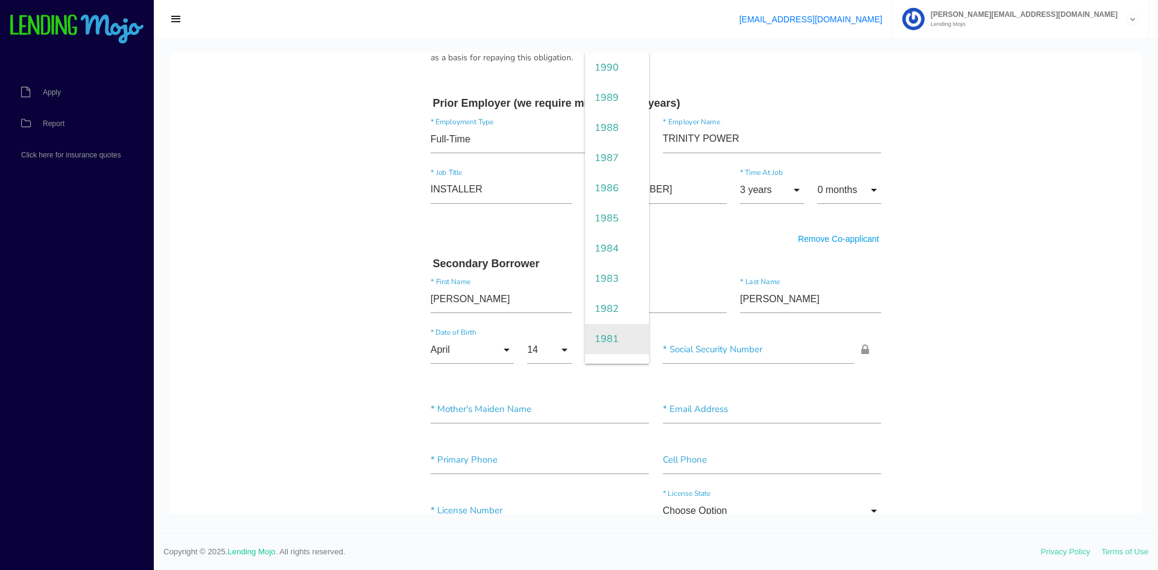
scroll to position [603, 0]
click at [607, 307] on span "1980" at bounding box center [617, 309] width 64 height 30
type input "1980"
click at [727, 359] on input"] "text" at bounding box center [759, 350] width 192 height 28
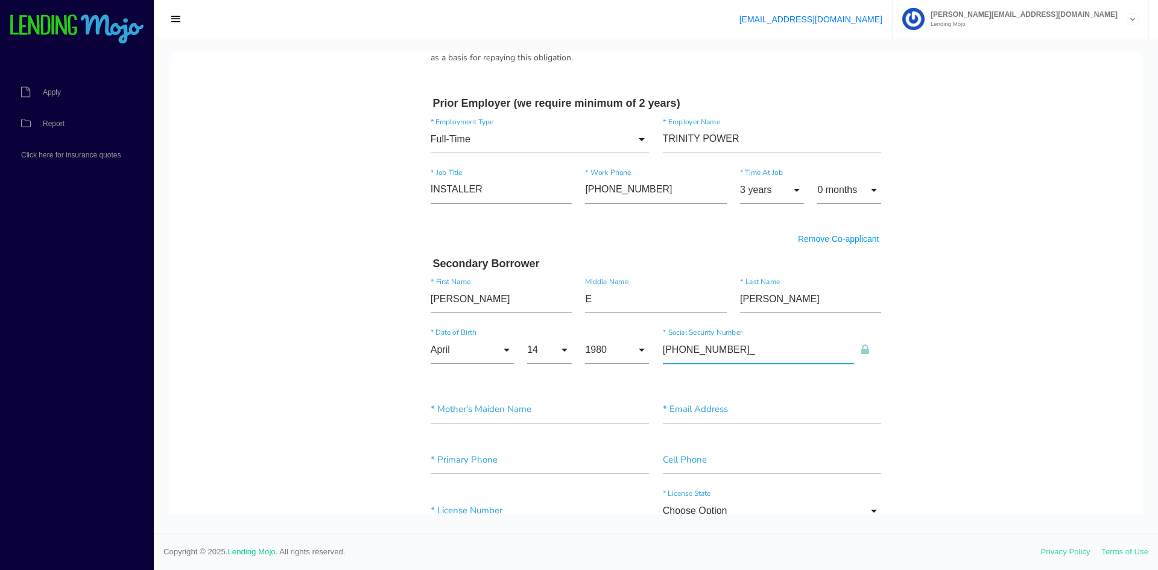
type input"] "103-94-9892"
click at [456, 419] on input"] "text" at bounding box center [540, 410] width 219 height 28
type input"] "[PERSON_NAME]"
click at [682, 414] on input"] "text" at bounding box center [772, 410] width 219 height 28
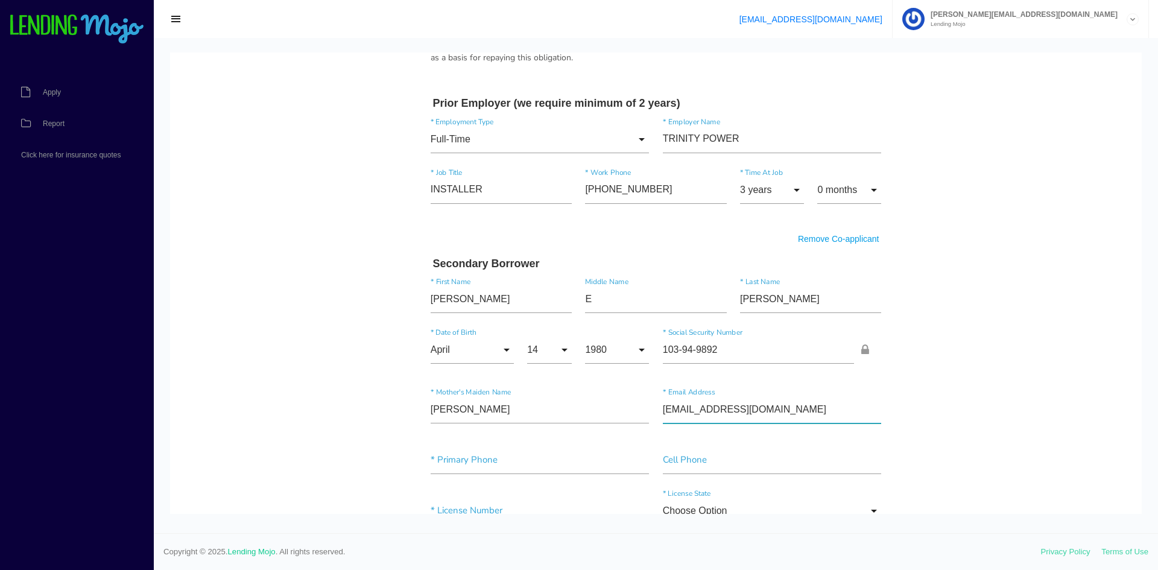
type input"] "MARTAEREYES@GMAIL.COM"
click at [478, 467] on input"] "text" at bounding box center [540, 460] width 219 height 28
type input"] "(631) 398-8449"
click at [319, 406] on body "Quick, Secure Financing Personalized to You. JUNIOR * First Name MISAEL Middle …" at bounding box center [656, 524] width 972 height 2632
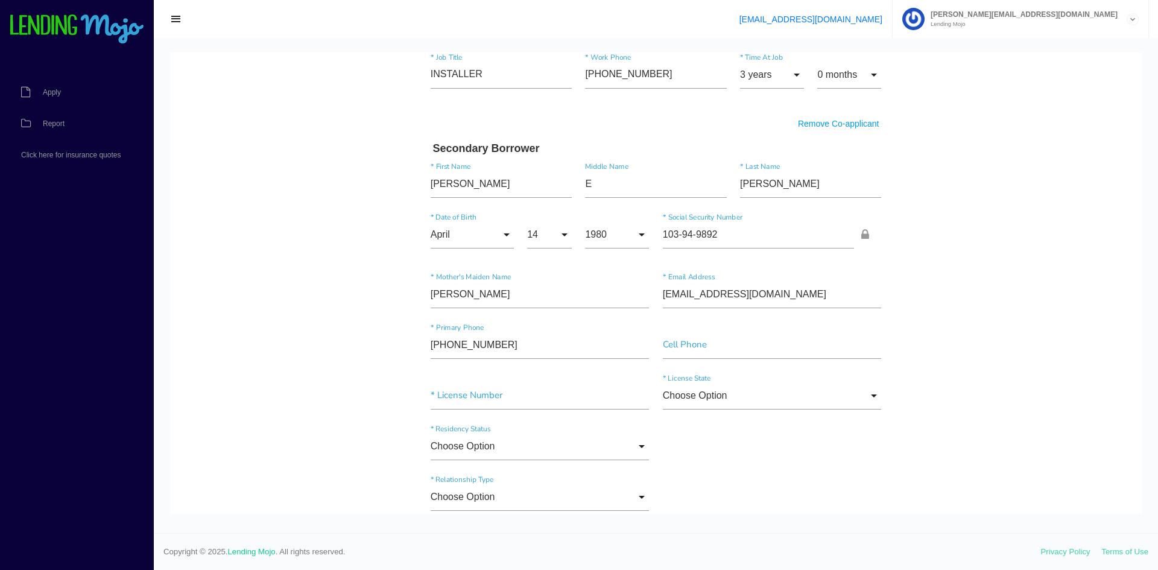
scroll to position [965, 0]
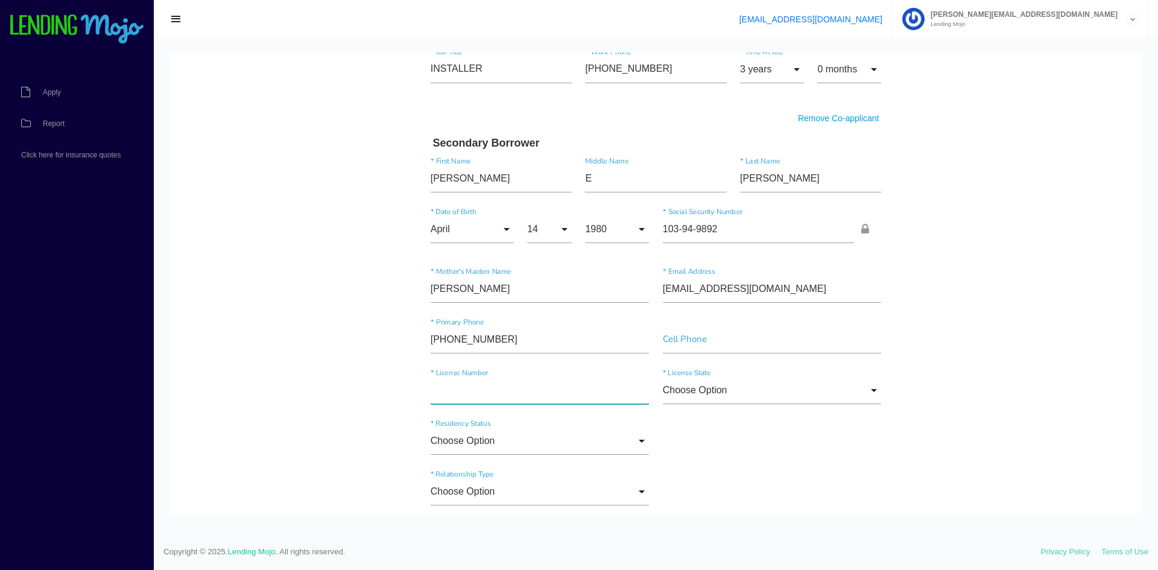
click at [437, 399] on input"] "text" at bounding box center [540, 390] width 219 height 28
type input"] "122026577"
click at [810, 393] on input "Choose Option" at bounding box center [772, 390] width 219 height 28
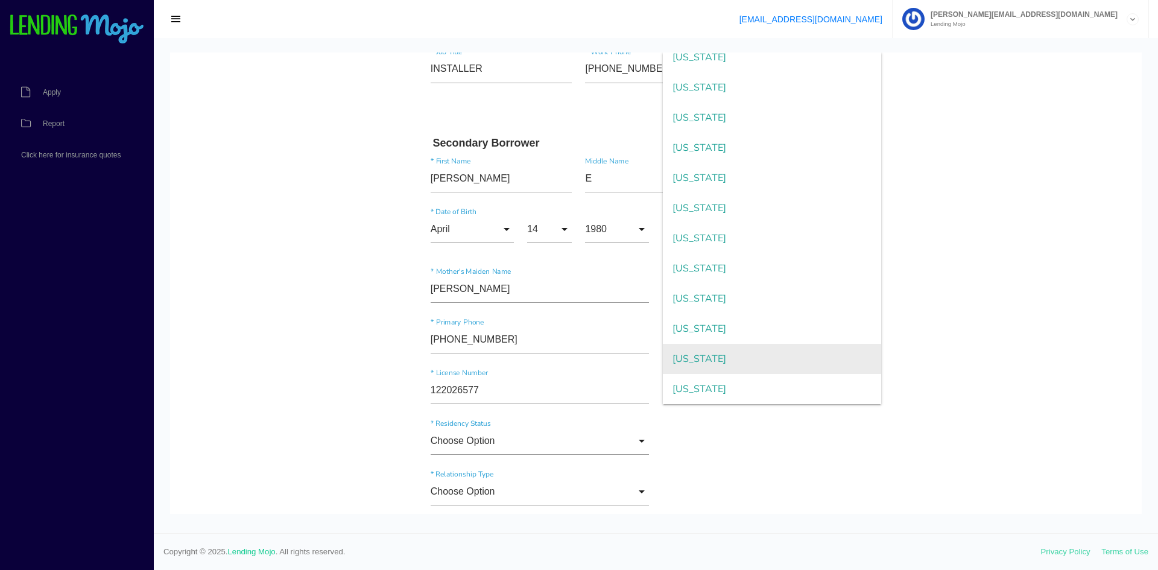
scroll to position [724, 0]
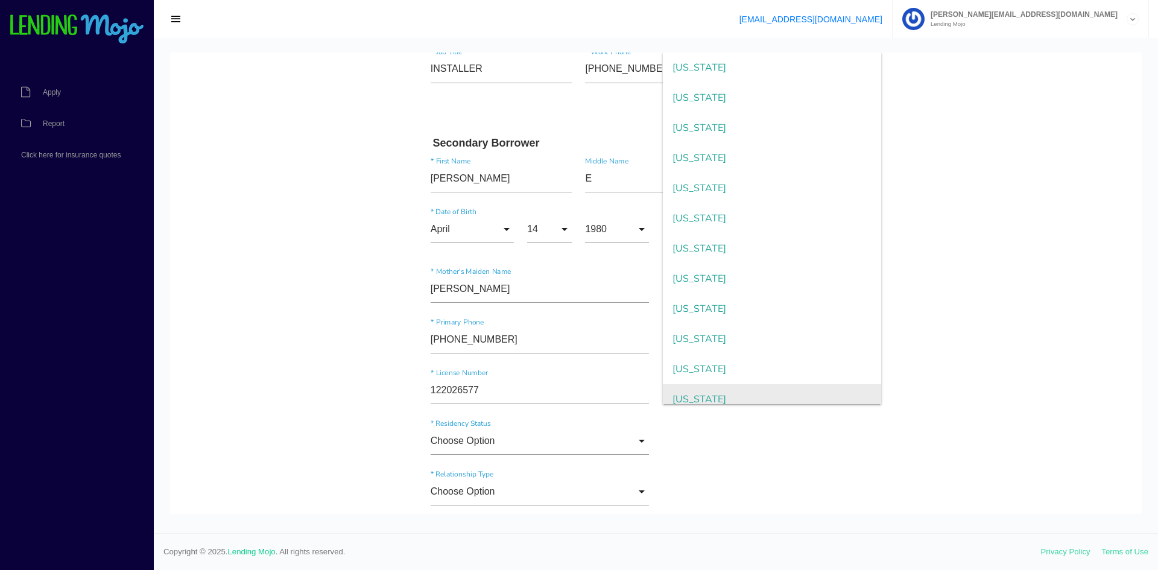
click at [711, 394] on span "New York" at bounding box center [772, 399] width 219 height 30
type input "New York"
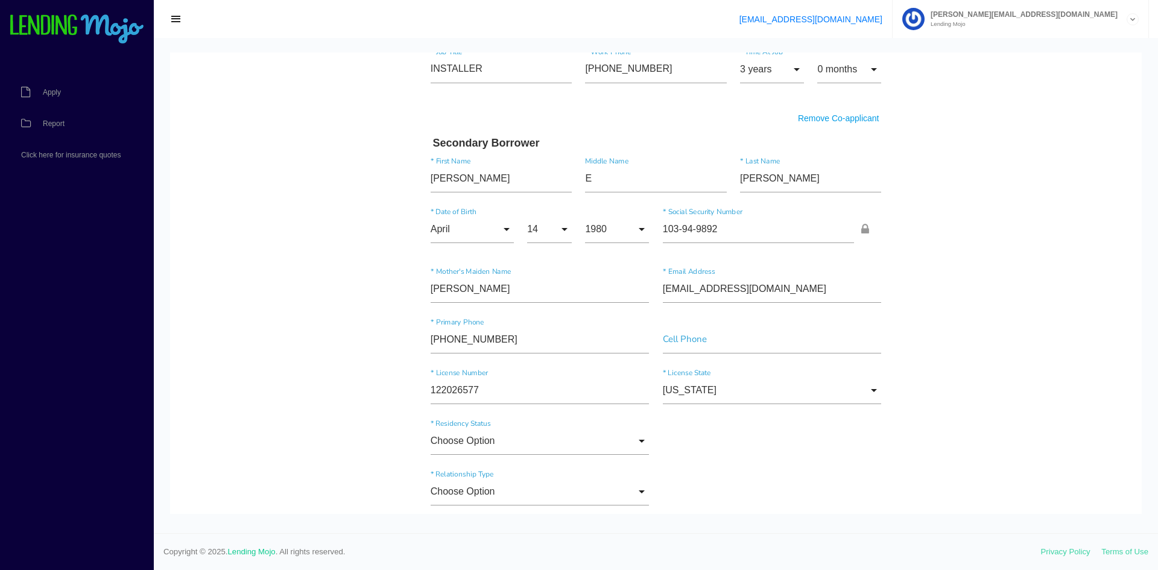
click at [742, 448] on div "Choose Option Choose Option US Citizen Permanent Resident Non-Permanent Residen…" at bounding box center [656, 443] width 464 height 51
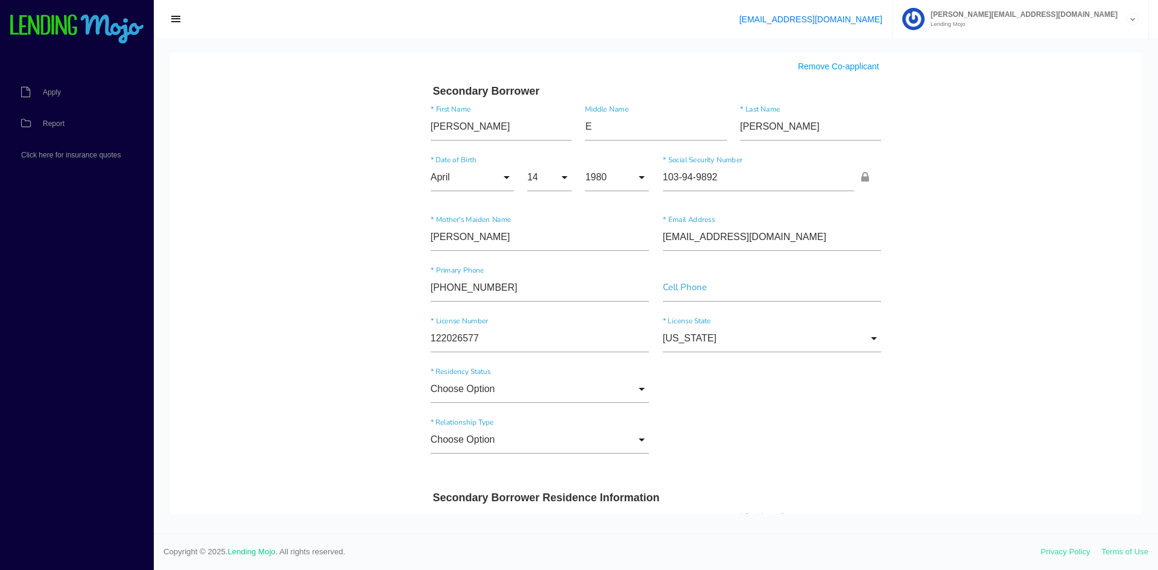
scroll to position [1086, 0]
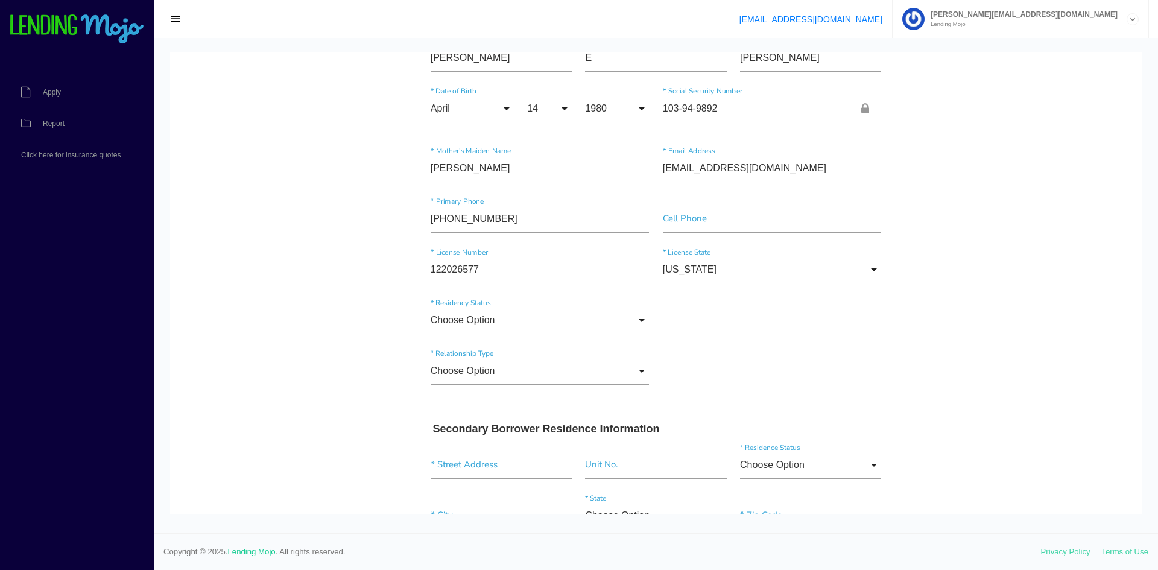
click at [552, 311] on input "Choose Option" at bounding box center [540, 320] width 219 height 28
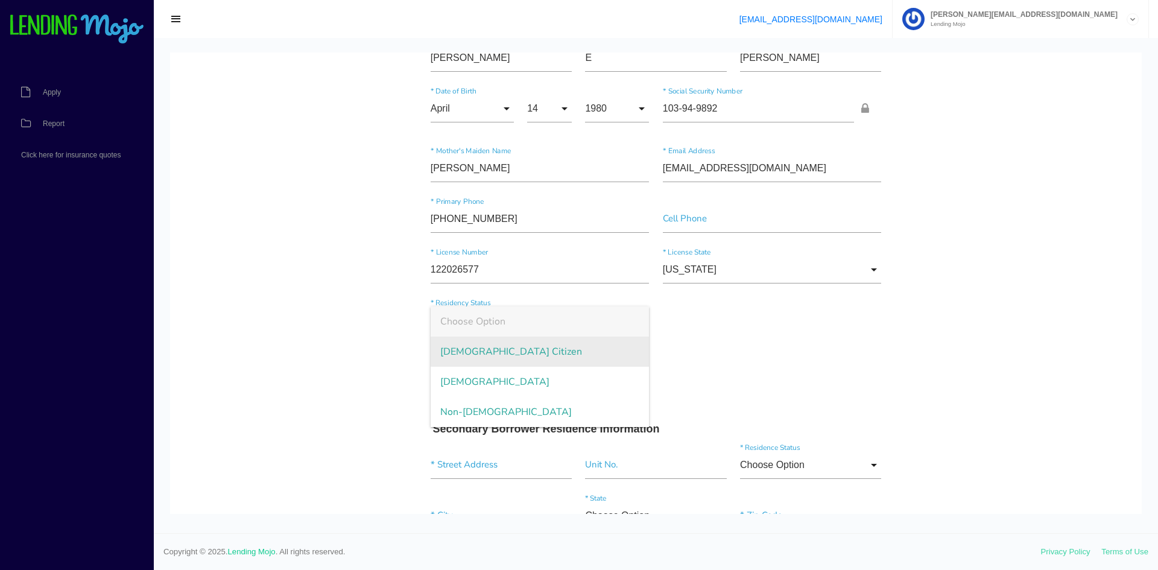
click at [544, 355] on span "US Citizen" at bounding box center [540, 352] width 219 height 30
type input "US Citizen"
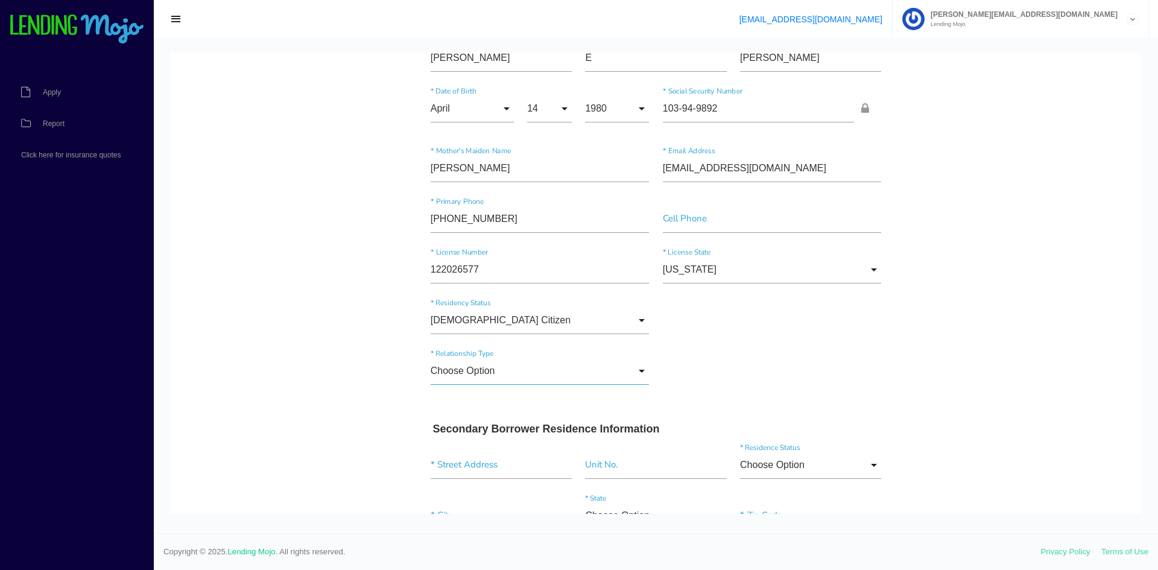
click at [553, 376] on input "Choose Option" at bounding box center [540, 371] width 219 height 28
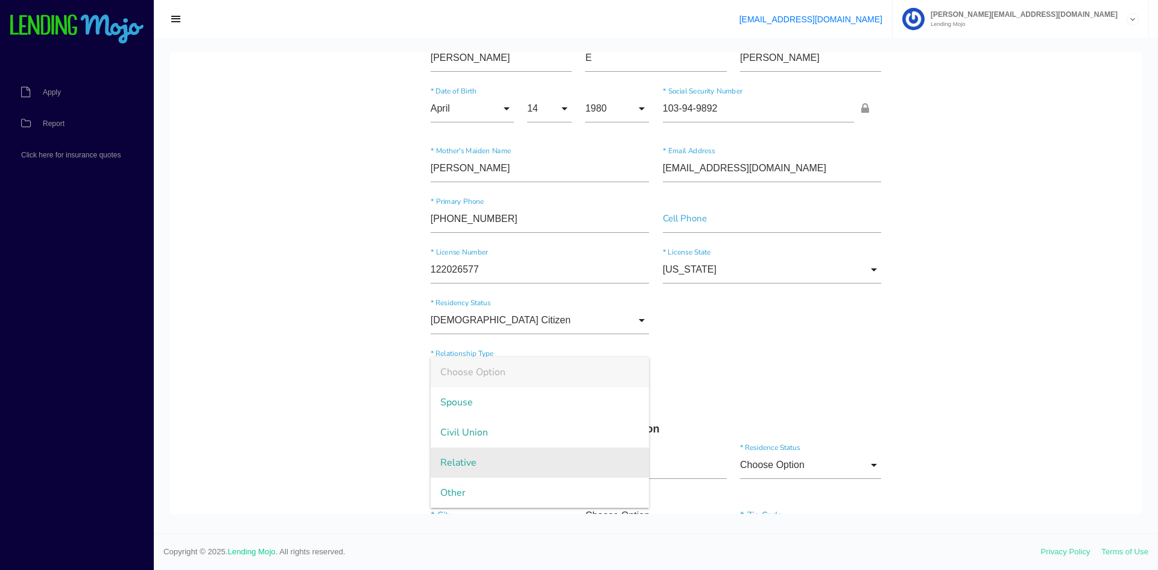
click at [542, 472] on span "Relative" at bounding box center [540, 463] width 219 height 30
type input "Relative"
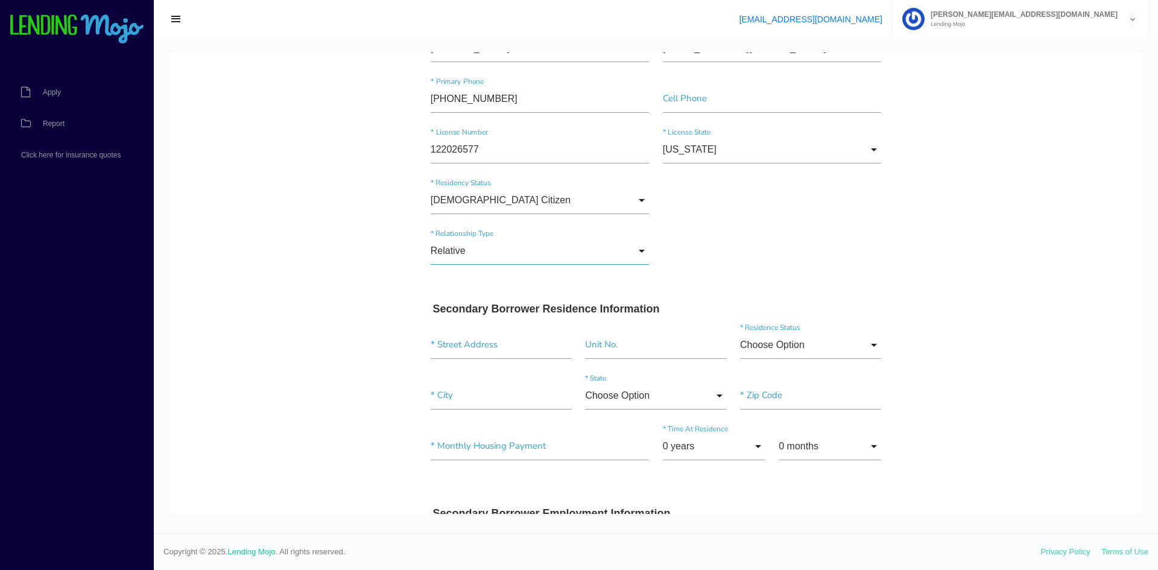
scroll to position [1206, 0]
click at [500, 349] on input "text" at bounding box center [501, 345] width 141 height 28
type input "4 Lyn Pl"
type input"] "West Babylon"
type input"] "11704"
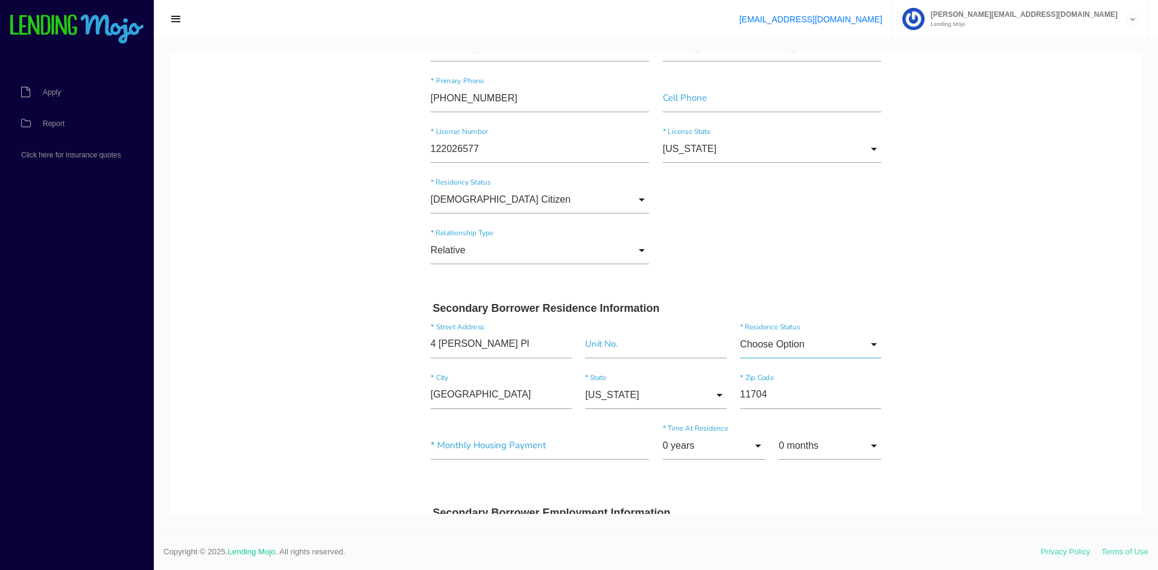
click at [831, 341] on input "Choose Option" at bounding box center [810, 345] width 141 height 28
click at [822, 432] on span "Rent" at bounding box center [810, 436] width 141 height 30
type input "Rent"
click at [580, 454] on input"] "text" at bounding box center [540, 446] width 219 height 28
type input"] "$400.00"
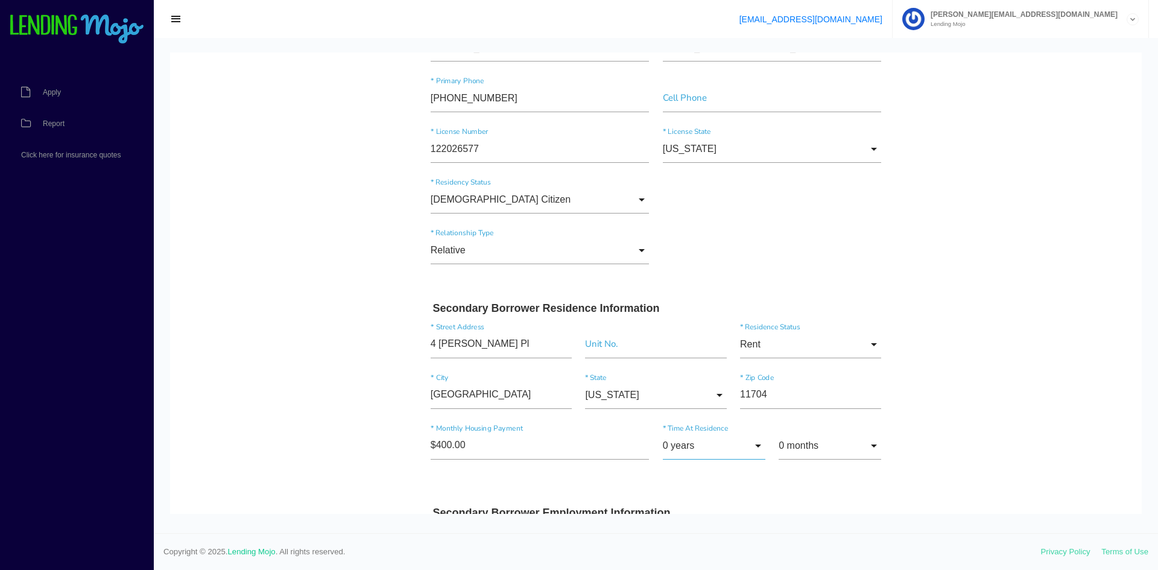
click at [691, 443] on input "0 years" at bounding box center [714, 446] width 103 height 28
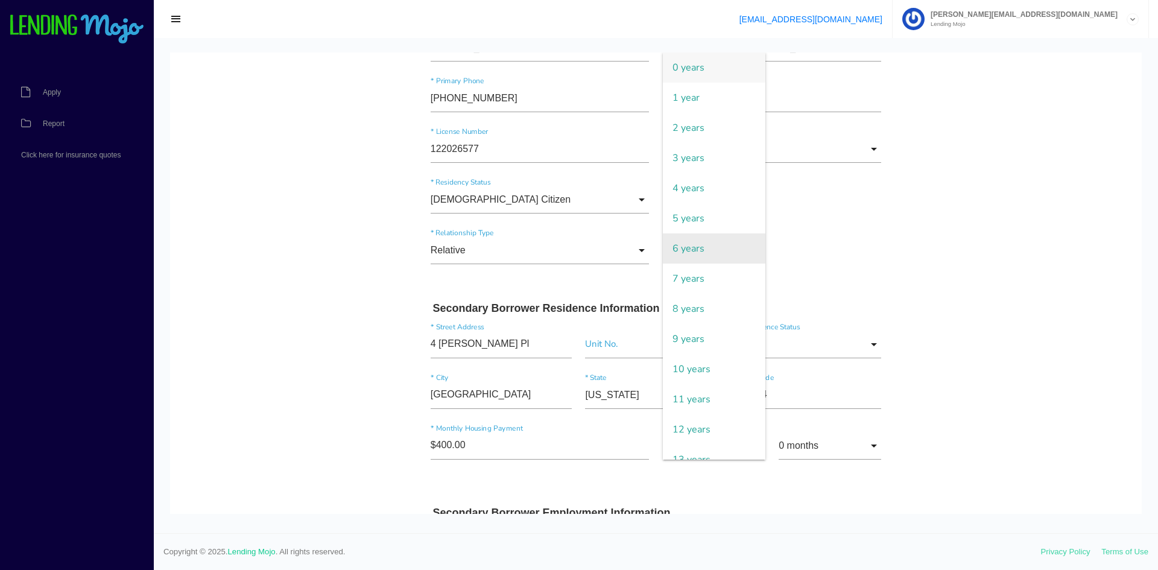
click at [709, 246] on span "6 years" at bounding box center [714, 248] width 103 height 30
type input "6 years"
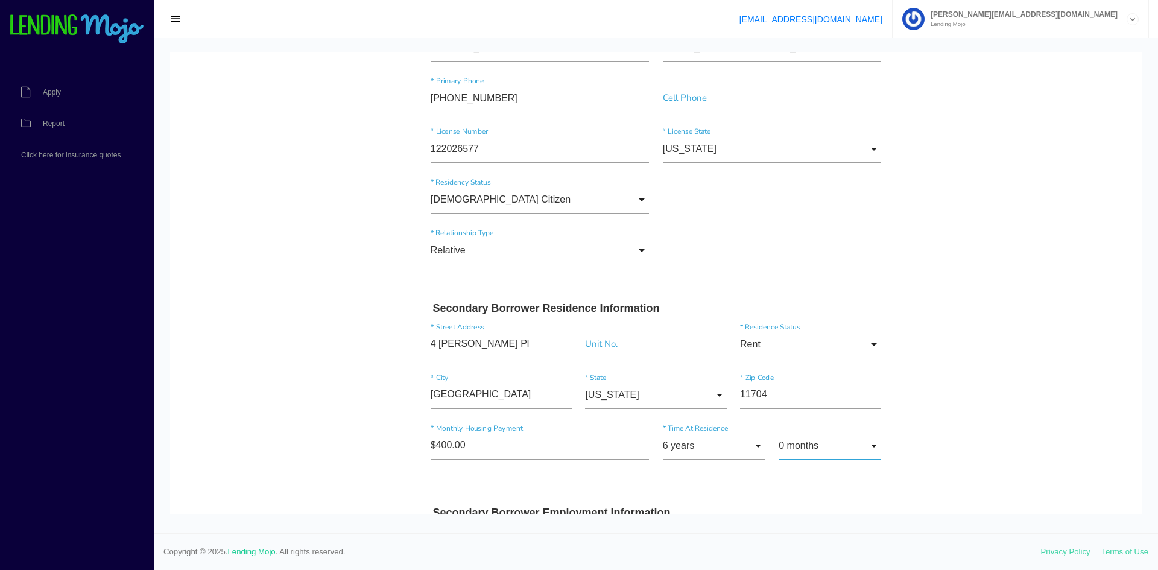
click at [831, 445] on input "0 months" at bounding box center [830, 446] width 103 height 28
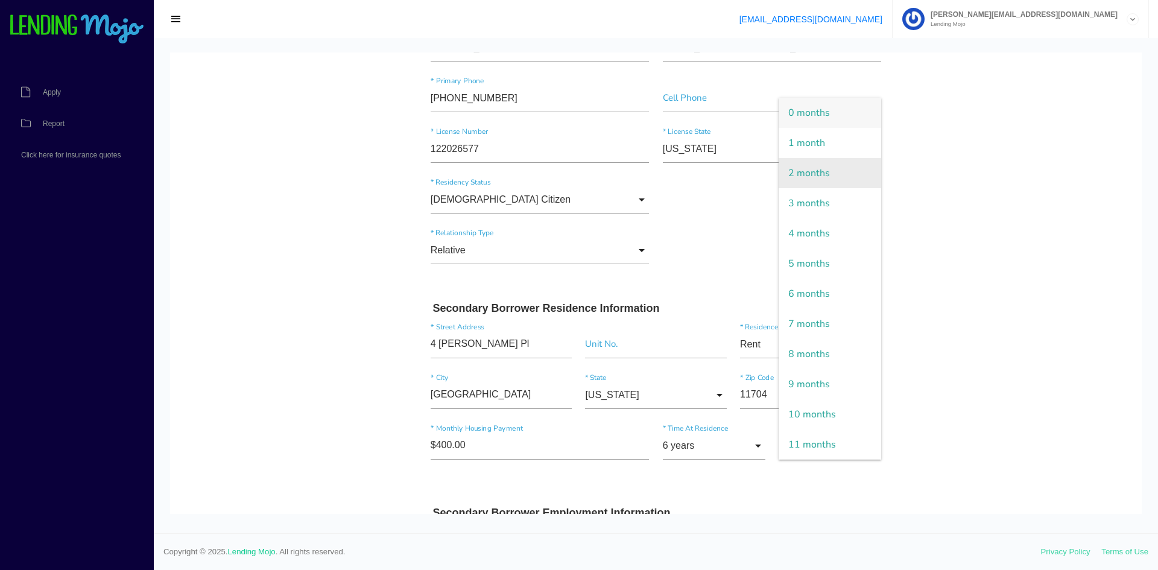
click at [836, 170] on span "2 months" at bounding box center [830, 173] width 103 height 30
type input "2 months"
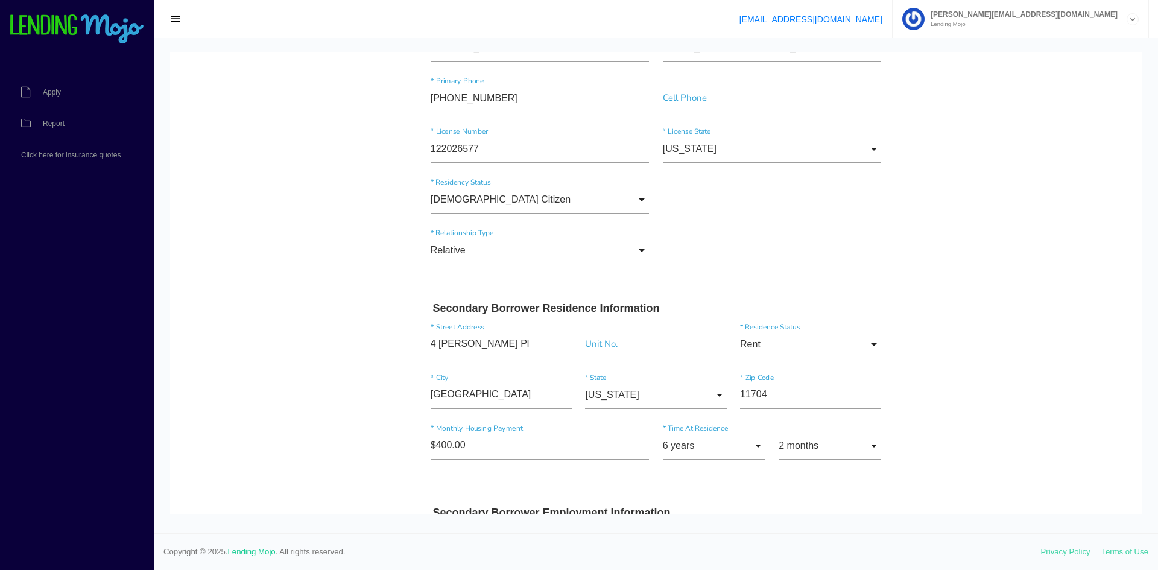
click at [961, 279] on body "Quick, Secure Financing Personalized to You. JUNIOR * First Name MISAEL Middle …" at bounding box center [656, 162] width 972 height 2632
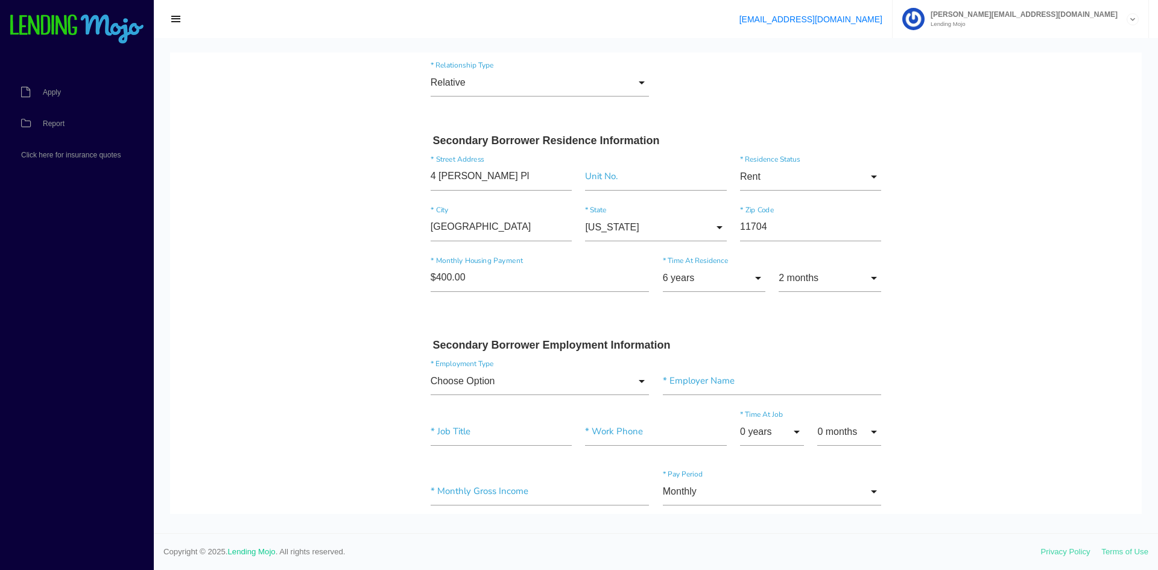
scroll to position [1448, 0]
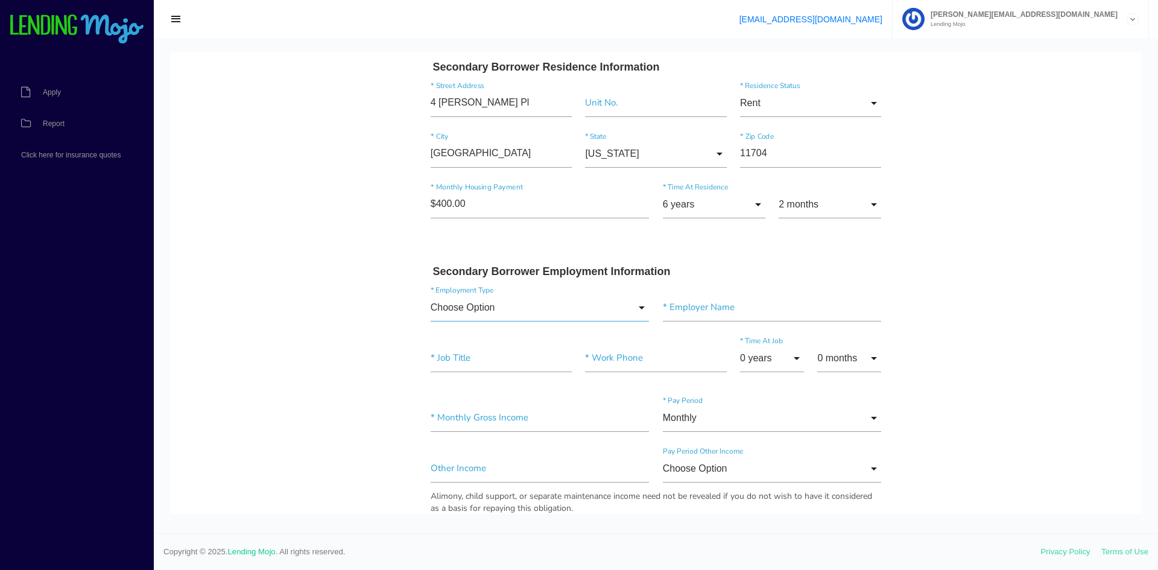
click at [483, 305] on input "Choose Option" at bounding box center [540, 308] width 219 height 28
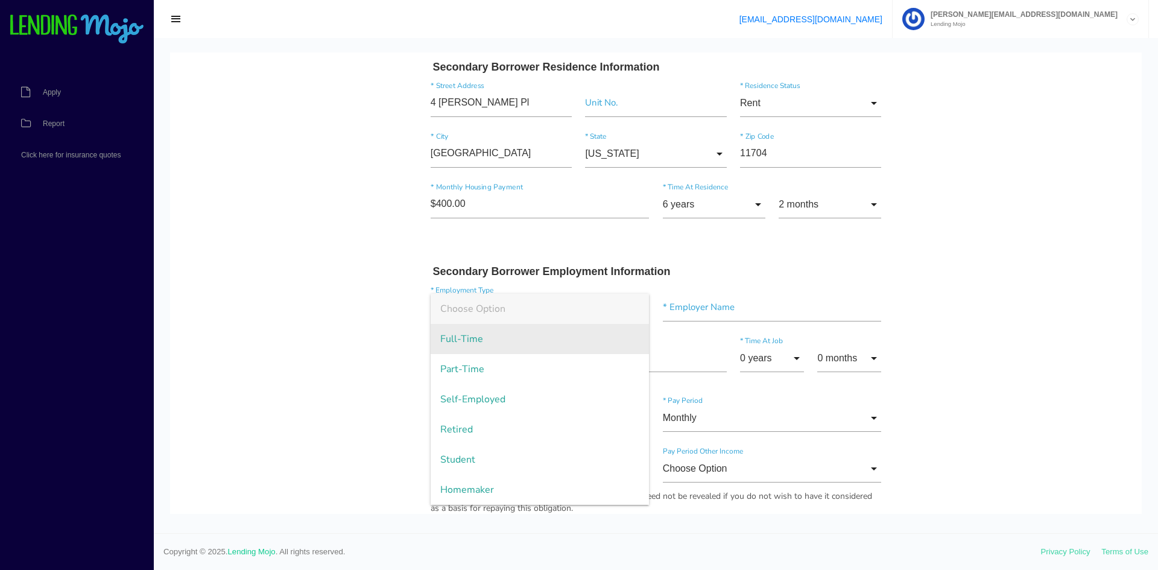
click at [476, 341] on span "Full-Time" at bounding box center [540, 339] width 219 height 30
type input "Full-Time"
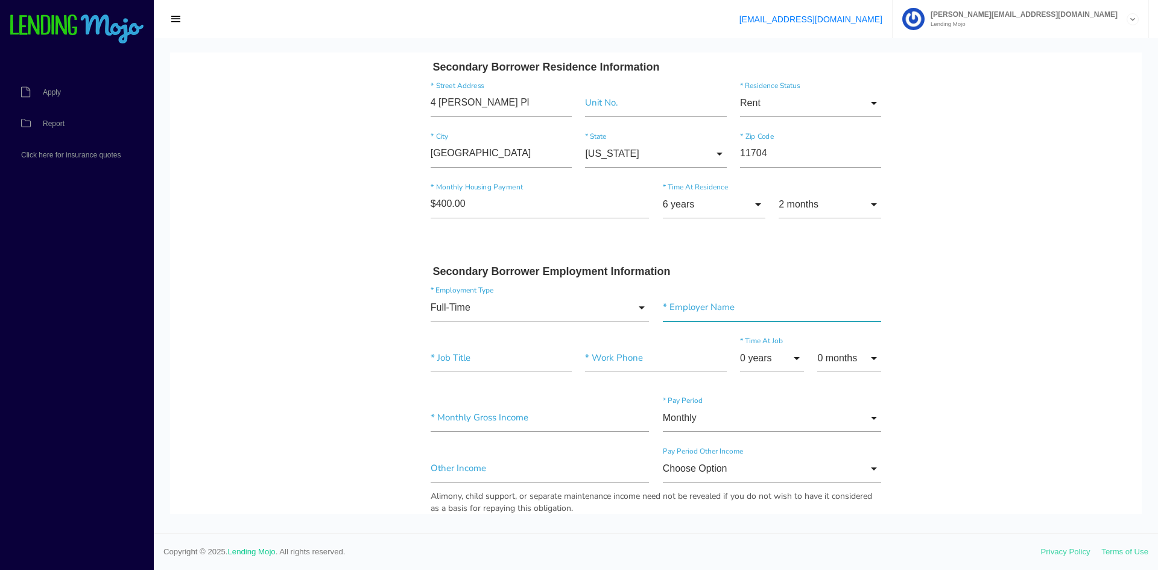
click at [701, 317] on input"] "text" at bounding box center [772, 308] width 219 height 28
type input"] "HARVARD MAINTANCE"
type input"] "MAINTAINCE"
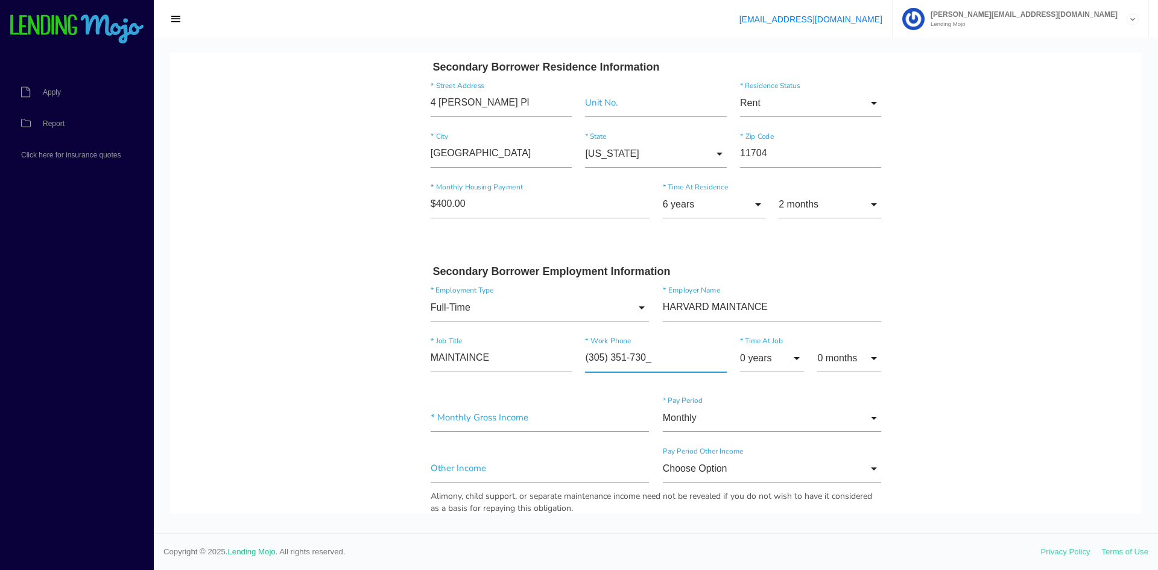
type input"] "(305) 351-7300"
click at [761, 358] on input "0 years" at bounding box center [772, 358] width 64 height 28
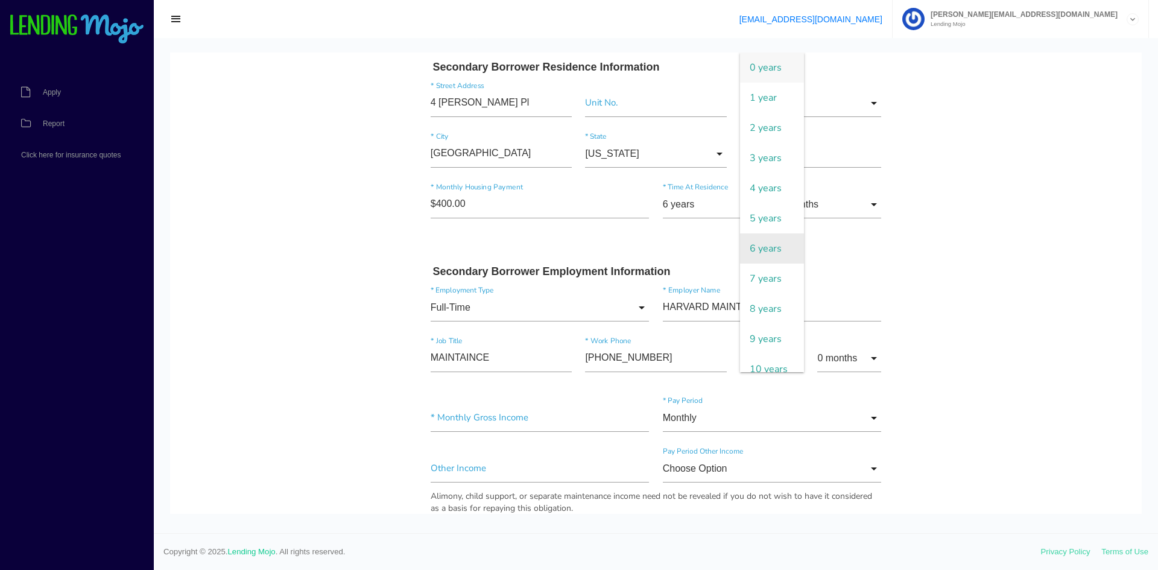
click at [774, 245] on span "6 years" at bounding box center [772, 248] width 64 height 30
type input "6 years"
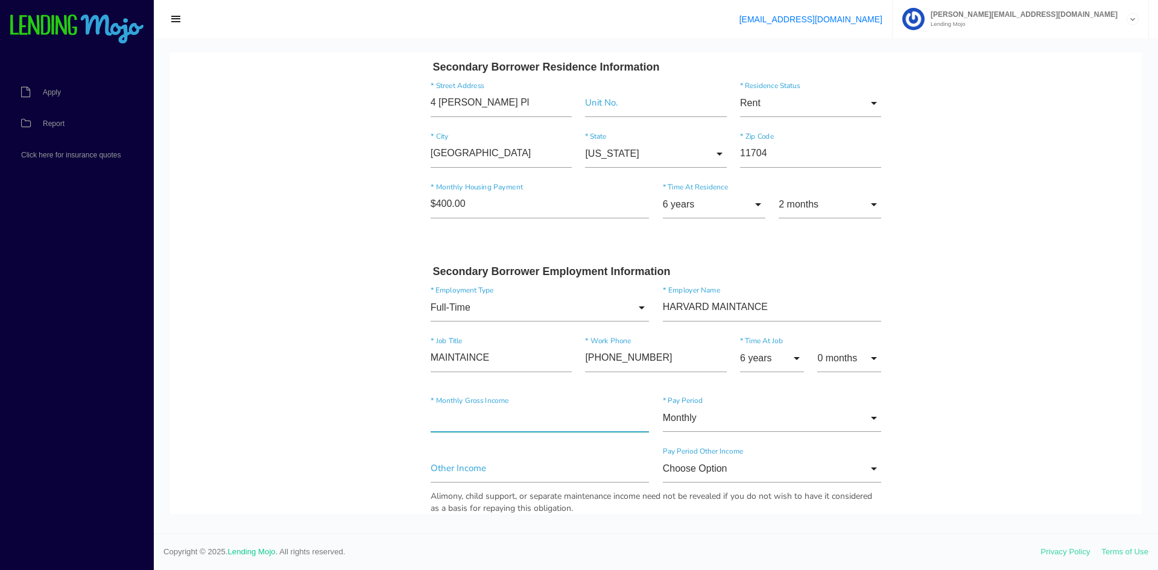
click at [579, 419] on input"] "text" at bounding box center [540, 418] width 219 height 28
type input"] "$4,800.00"
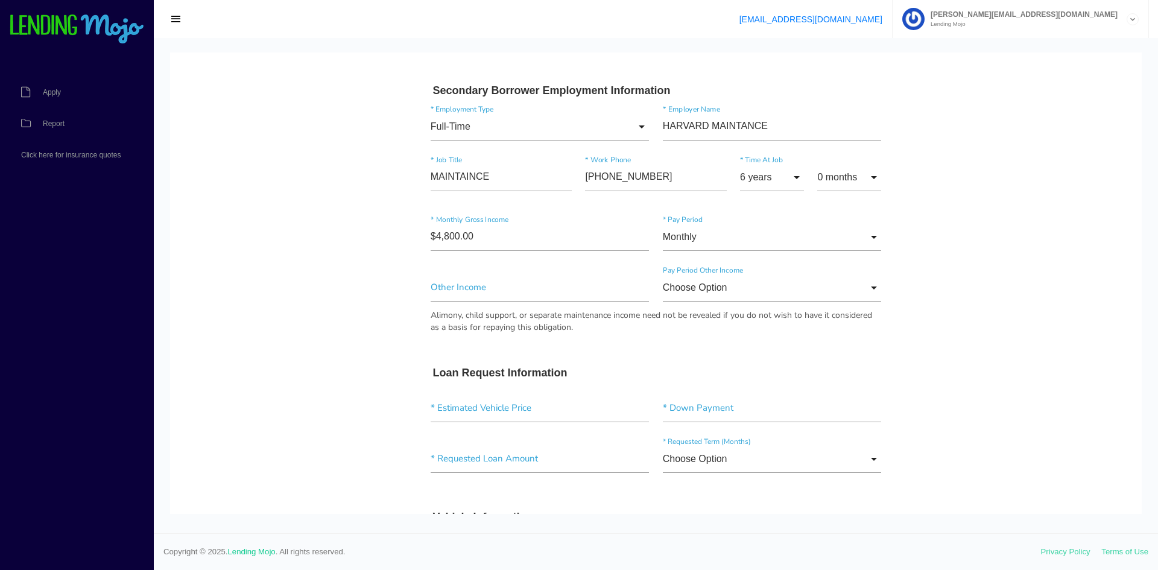
scroll to position [1689, 0]
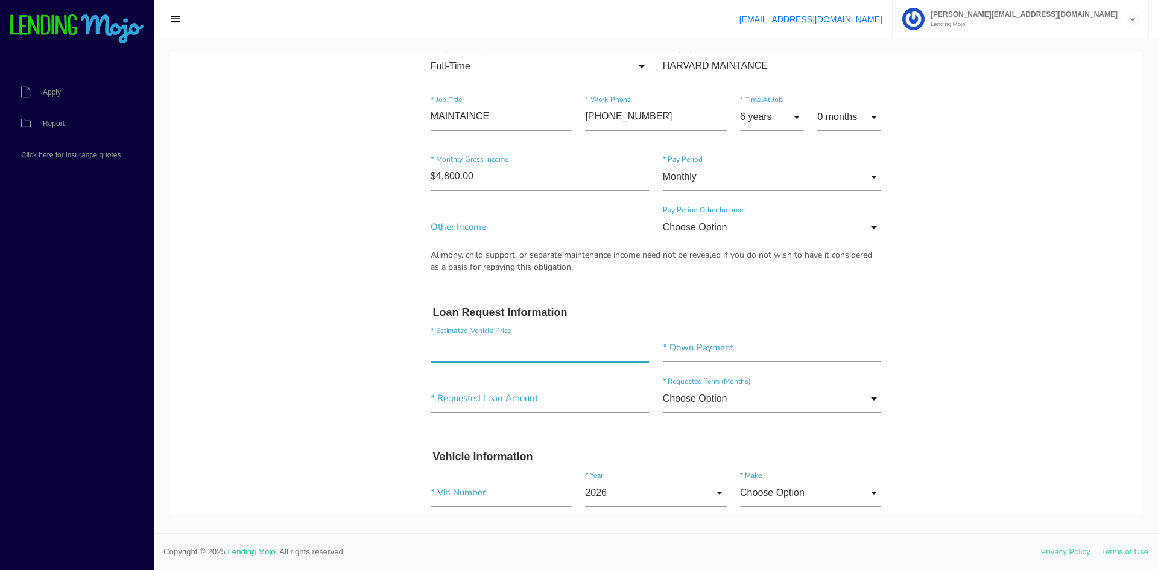
click at [467, 360] on input"] "text" at bounding box center [540, 348] width 219 height 28
drag, startPoint x: 469, startPoint y: 354, endPoint x: 327, endPoint y: 326, distance: 145.1
type input"] "$22,500.00"
click at [714, 354] on input"] "text" at bounding box center [772, 348] width 219 height 28
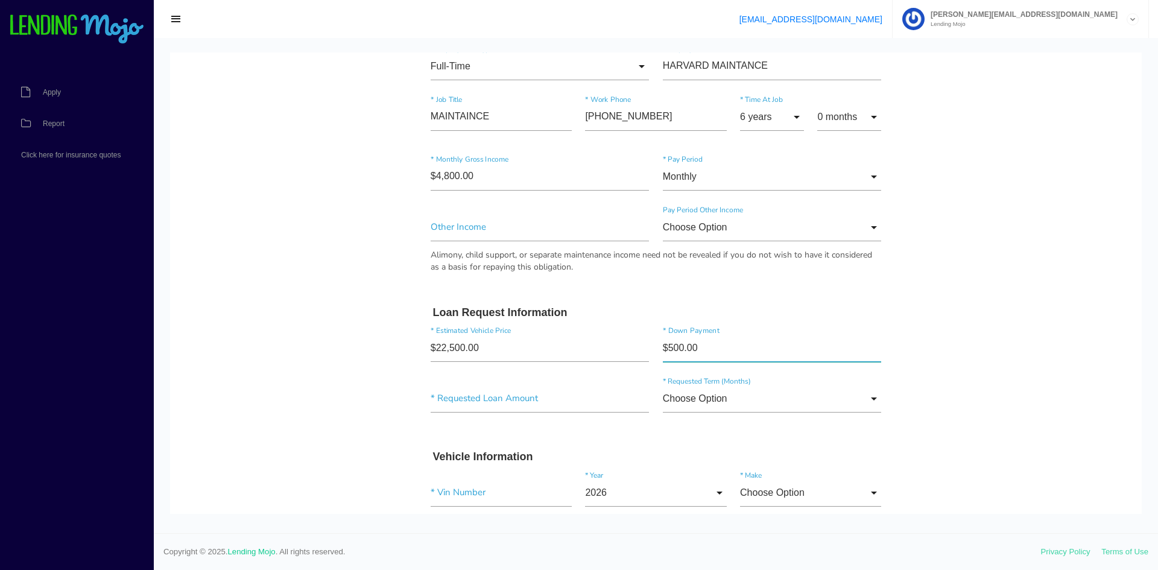
type input"] "$5,000.00"
click at [540, 398] on input"] "text" at bounding box center [540, 399] width 219 height 28
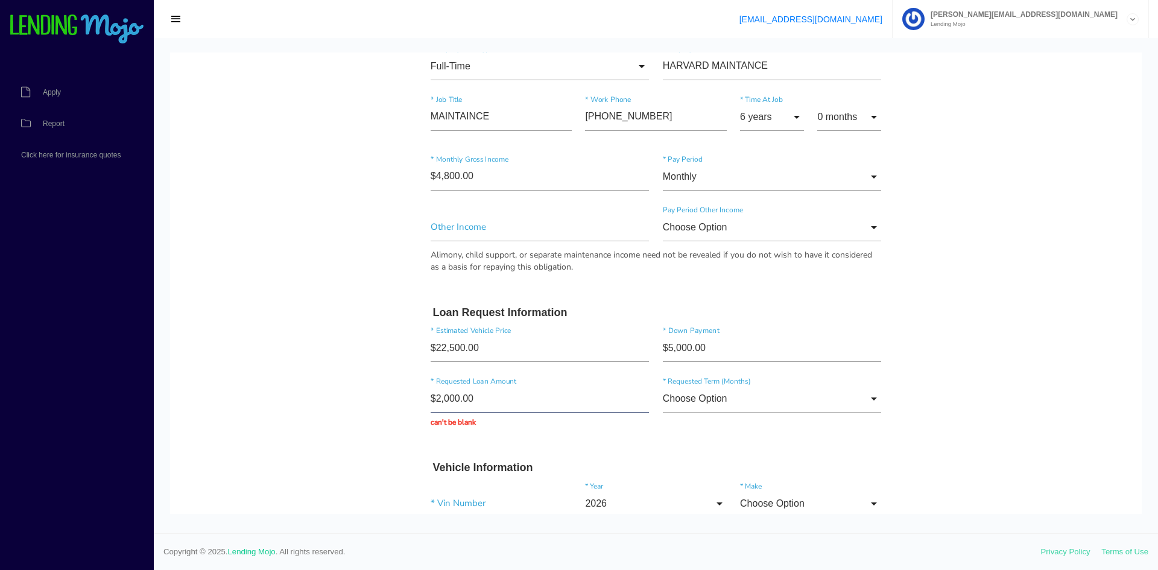
type input "$20,000.00"
click at [689, 396] on input "Choose Option" at bounding box center [772, 399] width 219 height 28
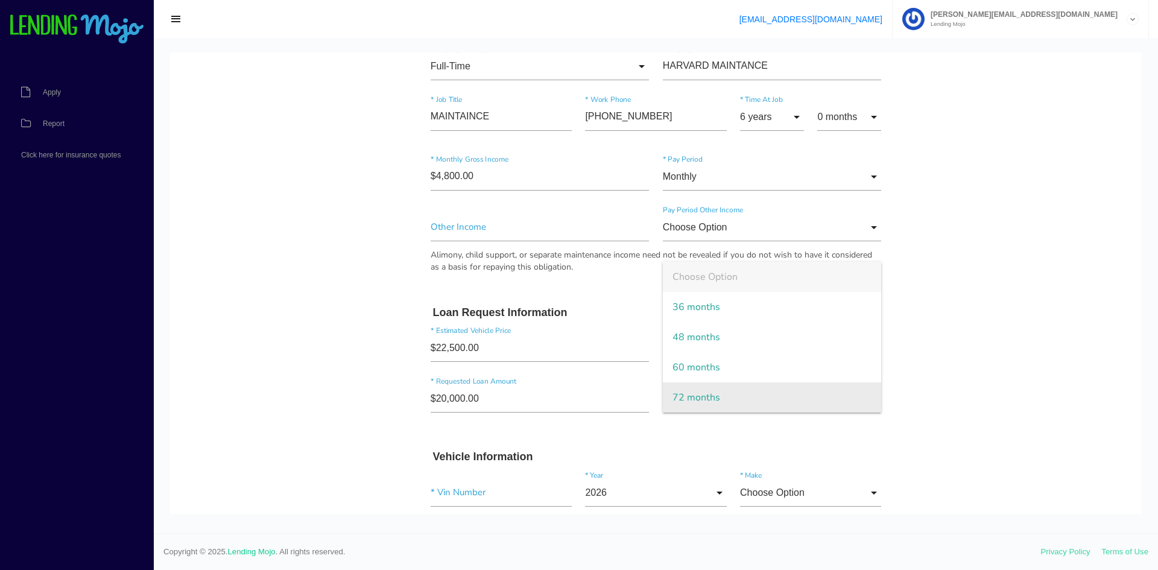
click at [693, 394] on span "72 months" at bounding box center [772, 397] width 219 height 30
type input "72 months"
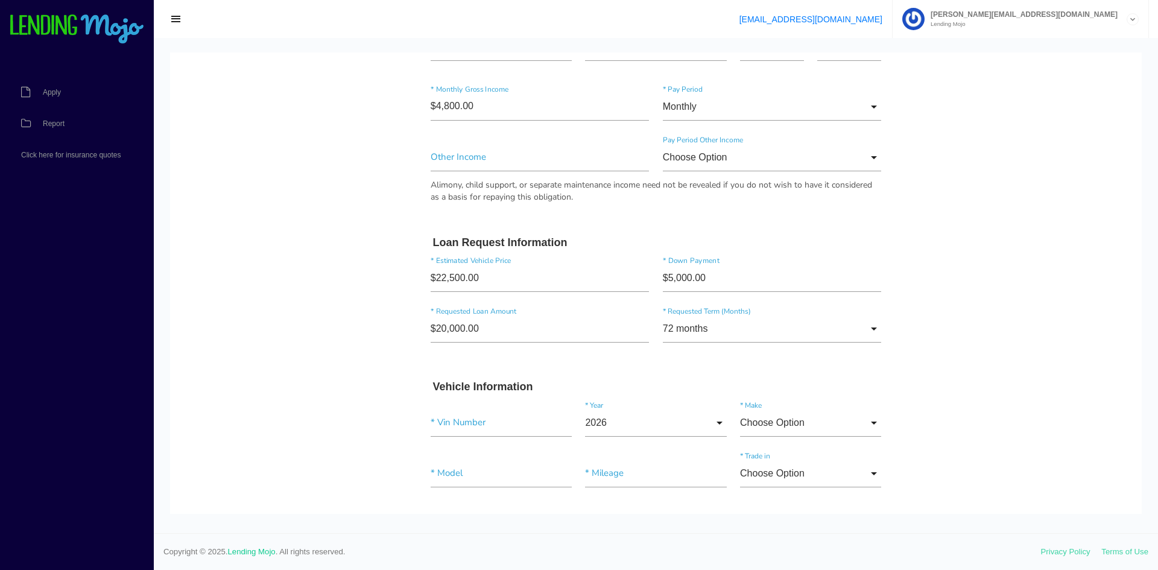
scroll to position [1870, 0]
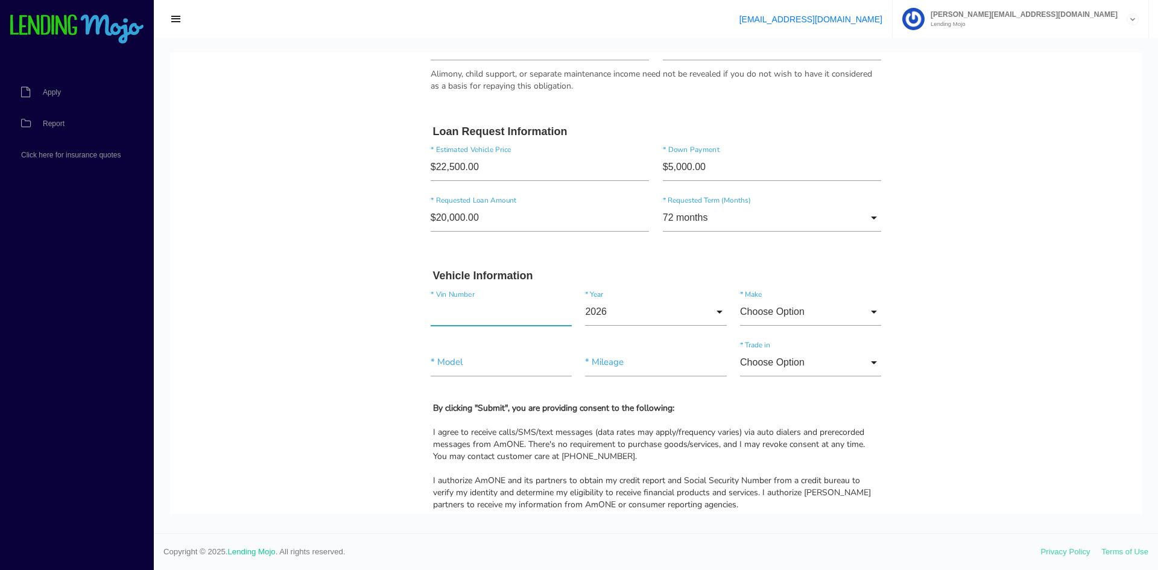
click at [476, 317] on input"] "text" at bounding box center [501, 312] width 141 height 28
paste input"] "[US_VEHICLE_IDENTIFICATION_NUMBER]"
type input"] "[US_VEHICLE_IDENTIFICATION_NUMBER]"
click at [607, 314] on input "2026" at bounding box center [655, 312] width 141 height 28
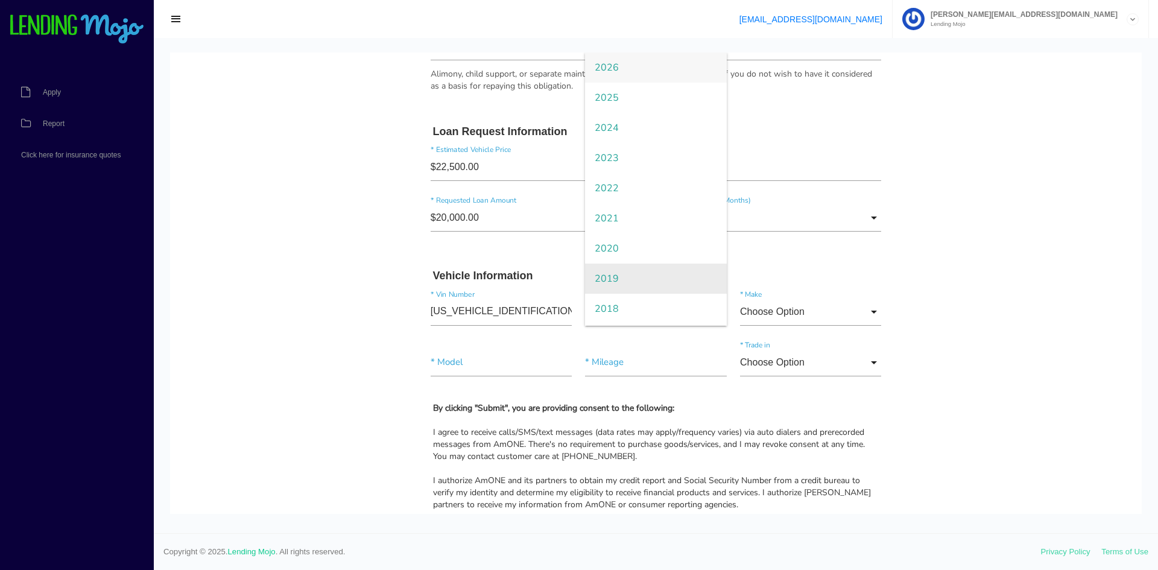
click at [627, 280] on span "2019" at bounding box center [655, 279] width 141 height 30
type input "2019"
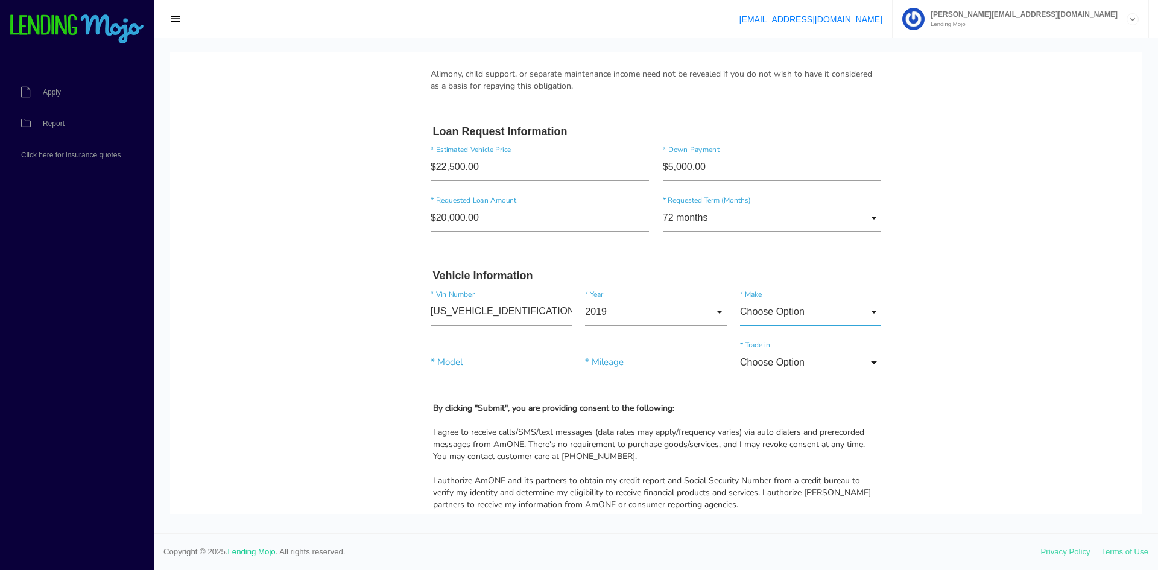
click at [794, 311] on input "Choose Option" at bounding box center [810, 312] width 141 height 28
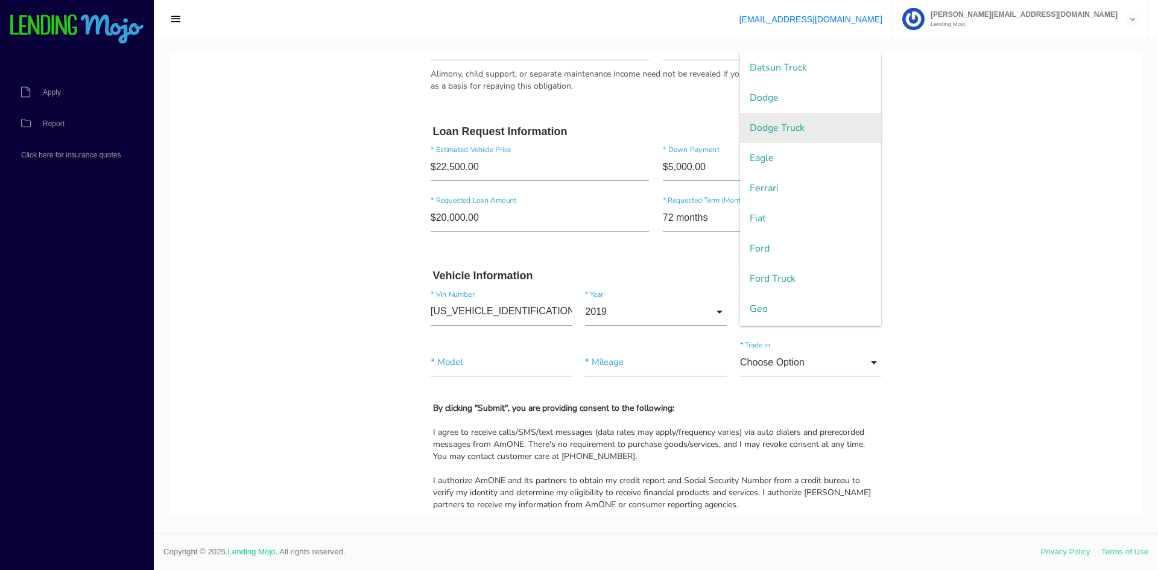
click at [808, 136] on span "Dodge Truck" at bounding box center [810, 128] width 141 height 30
type input "Dodge Truck"
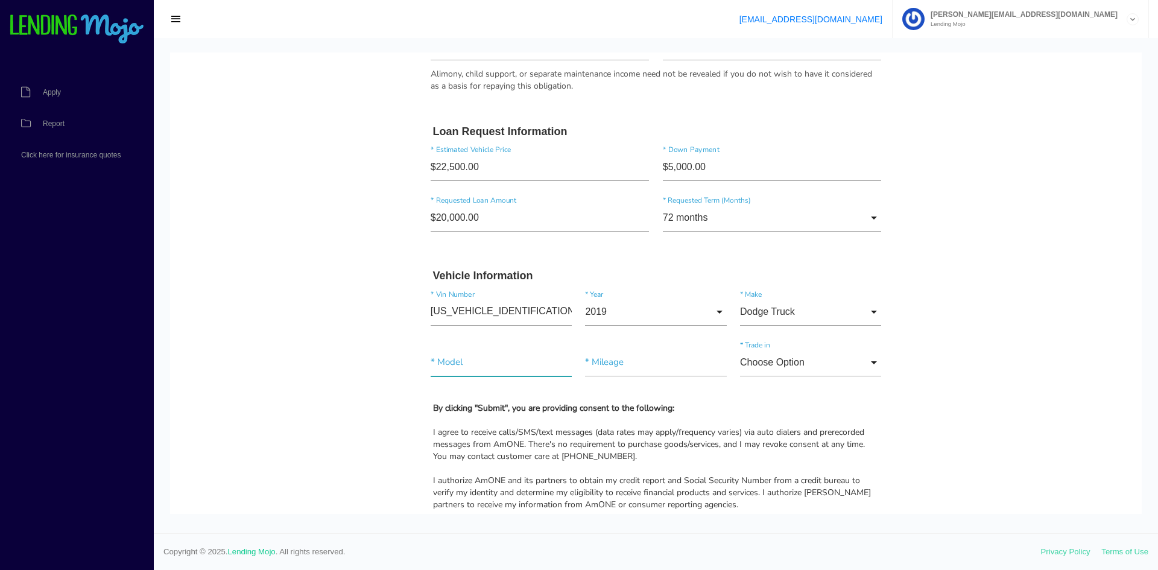
click at [456, 366] on input"] "text" at bounding box center [501, 363] width 141 height 28
type input"] "RAM 1500"
type input"] "118,300"
click at [769, 364] on input "Choose Option" at bounding box center [810, 363] width 141 height 28
click at [770, 422] on span "No" at bounding box center [810, 424] width 141 height 30
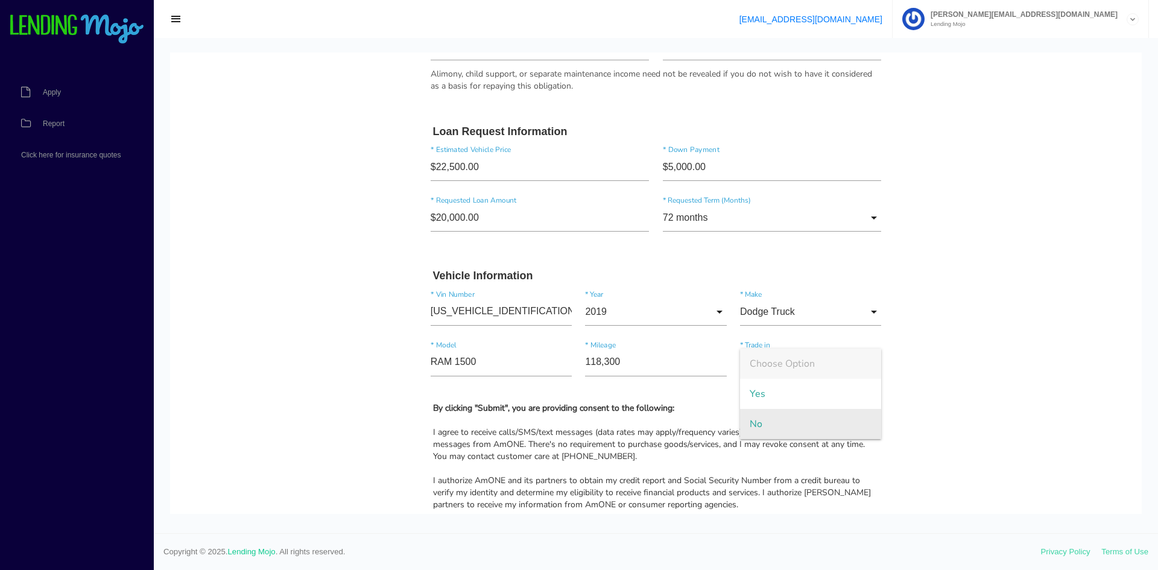
type input "No"
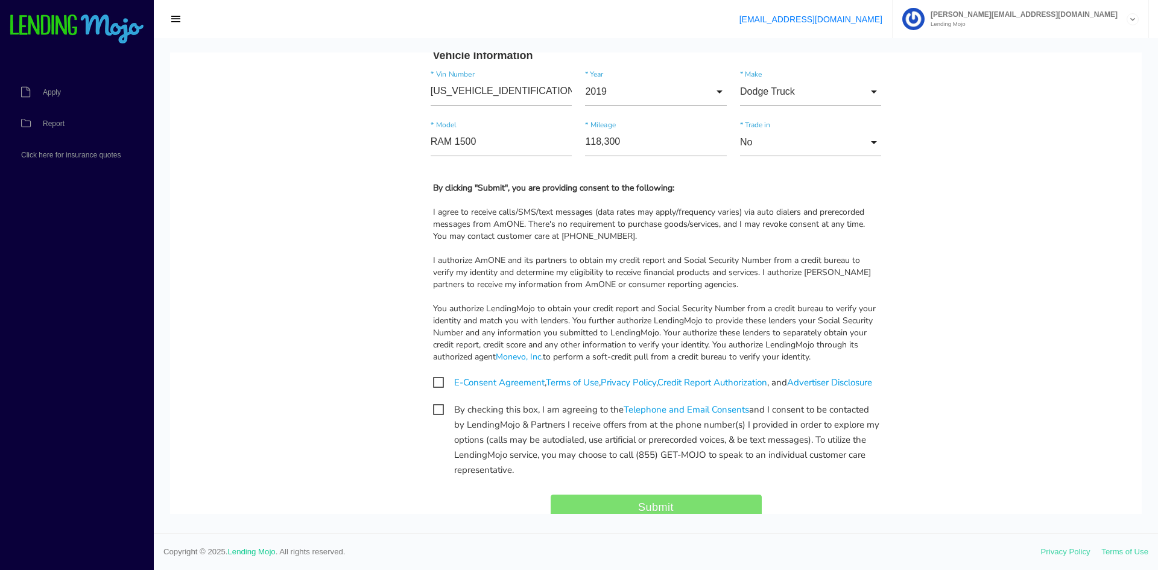
scroll to position [2111, 0]
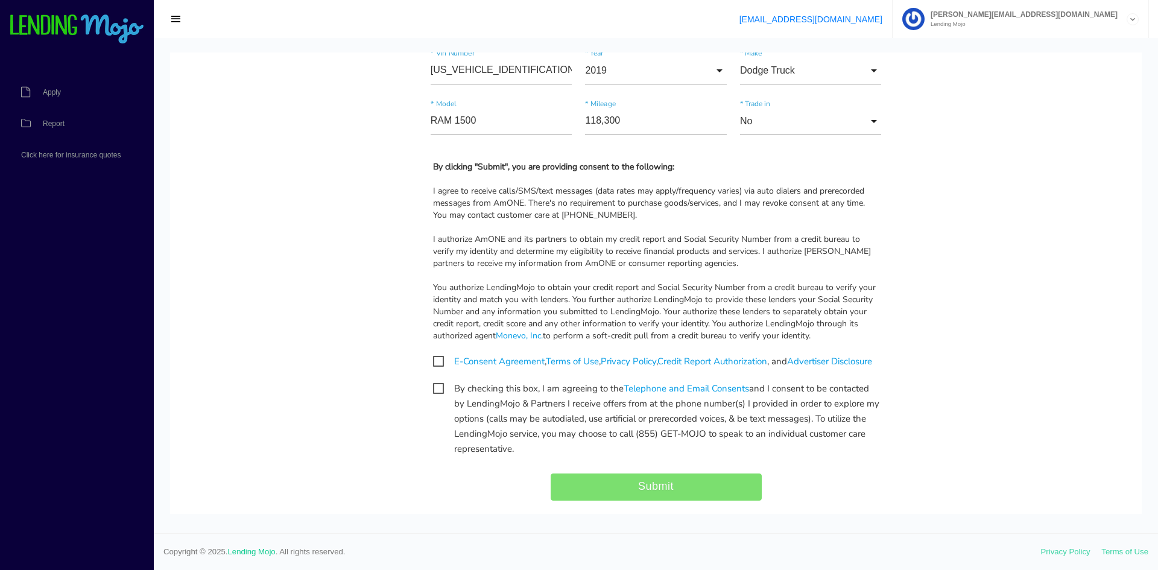
click at [433, 362] on span "E-Consent Agreement , Terms of Use , Privacy Policy , Credit Report Authorizati…" at bounding box center [652, 361] width 439 height 15
checkbox input "true"
click at [433, 396] on span "By checking this box, I am agreeing to the Telephone and Email Consents and I c…" at bounding box center [656, 388] width 446 height 15
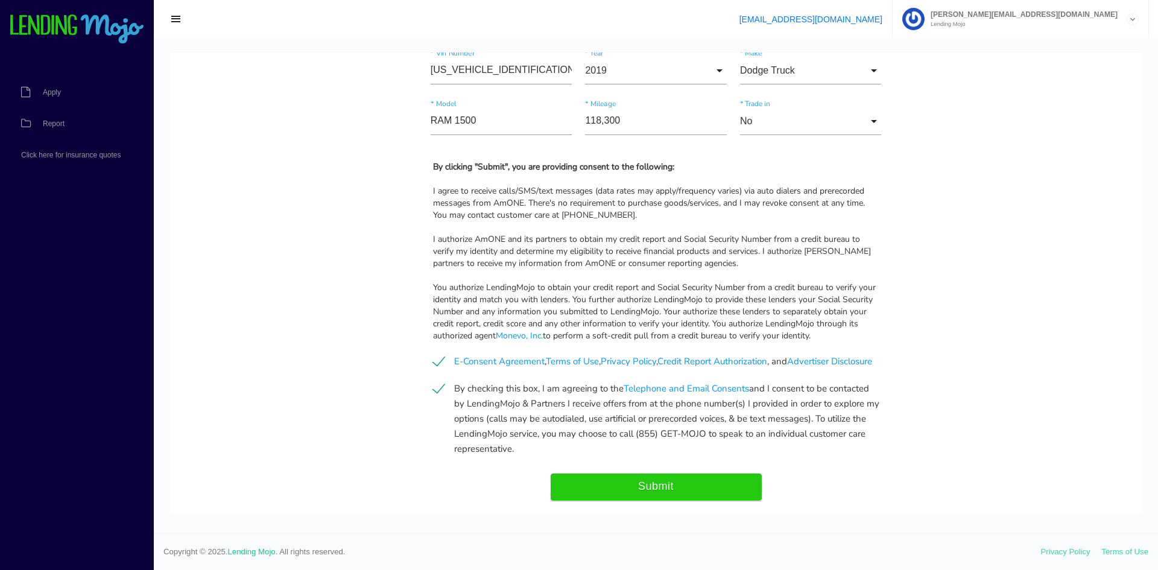
click at [440, 396] on span "By checking this box, I am agreeing to the Telephone and Email Consents and I c…" at bounding box center [656, 388] width 446 height 15
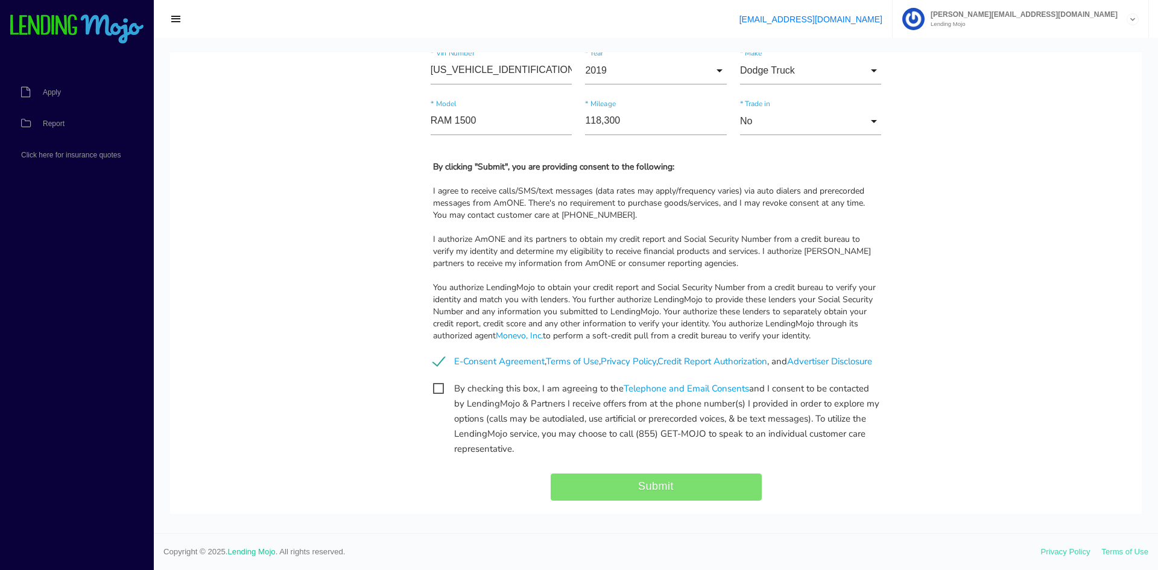
click at [440, 396] on span "By checking this box, I am agreeing to the Telephone and Email Consents and I c…" at bounding box center [656, 388] width 446 height 15
checkbox input "true"
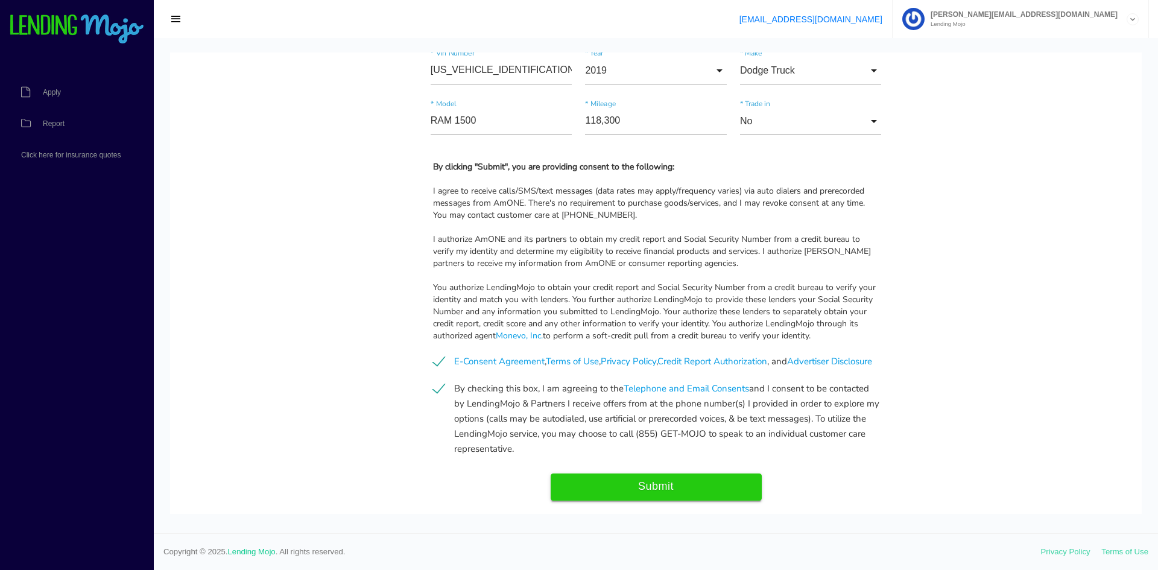
click at [624, 501] on input "Submit" at bounding box center [656, 486] width 211 height 27
type input "Submitting..."
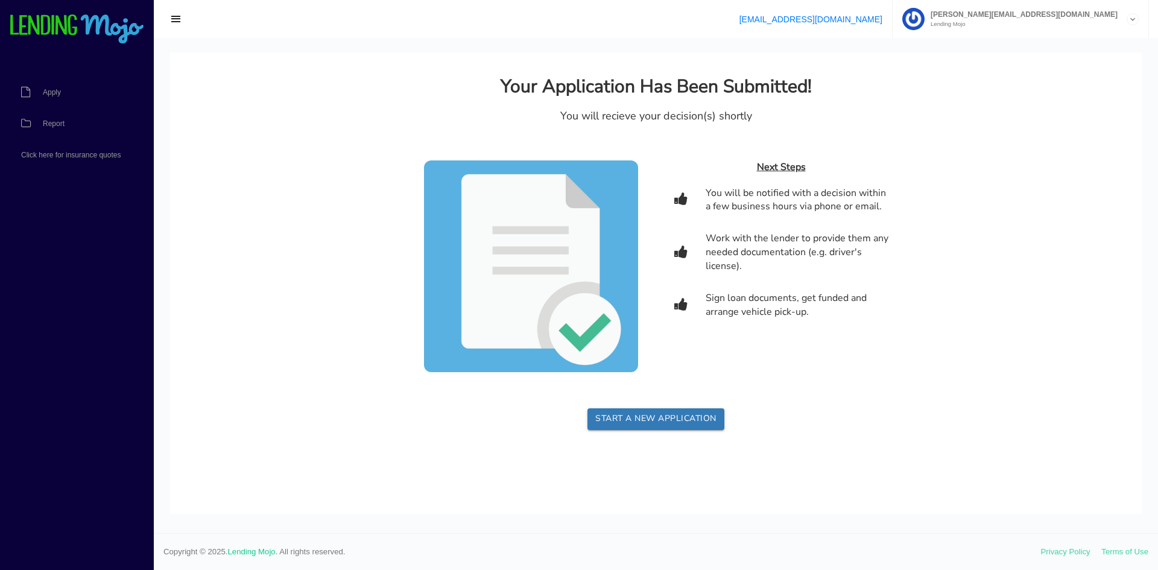
scroll to position [0, 0]
click at [60, 101] on link "Apply" at bounding box center [71, 92] width 142 height 31
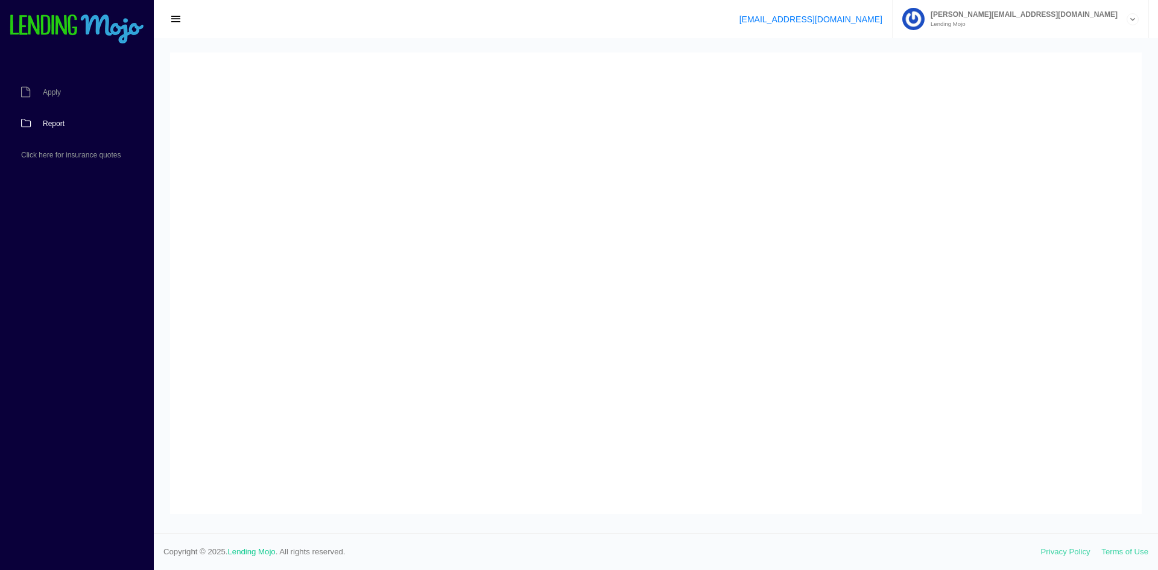
click at [58, 122] on span "Report" at bounding box center [54, 123] width 22 height 7
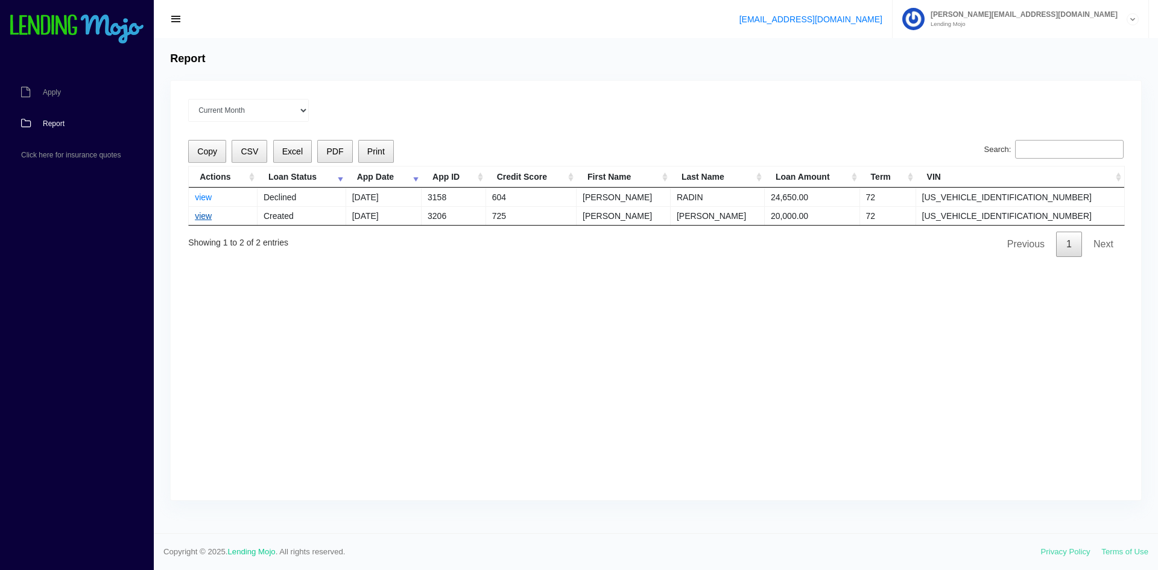
click at [198, 214] on link "view" at bounding box center [203, 216] width 17 height 10
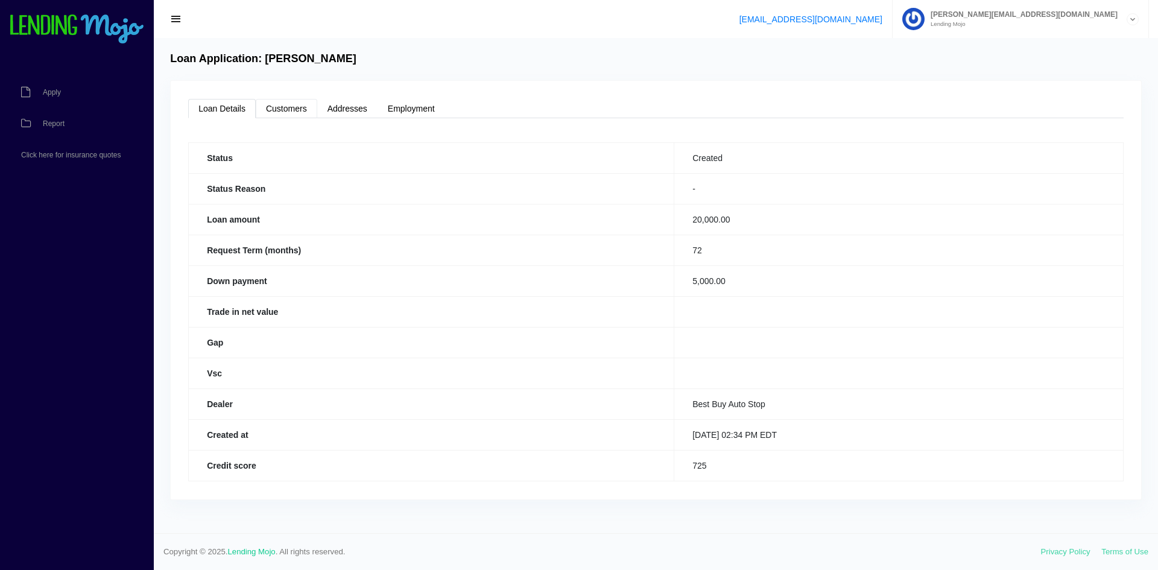
click at [296, 109] on link "Customers" at bounding box center [287, 108] width 62 height 19
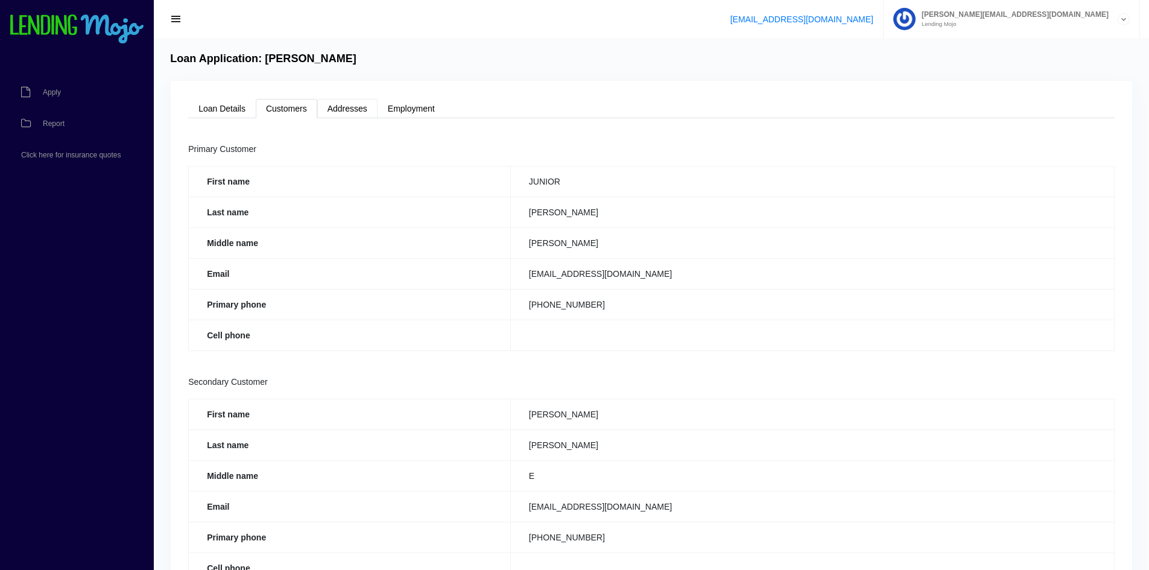
click at [351, 110] on link "Addresses" at bounding box center [347, 108] width 60 height 19
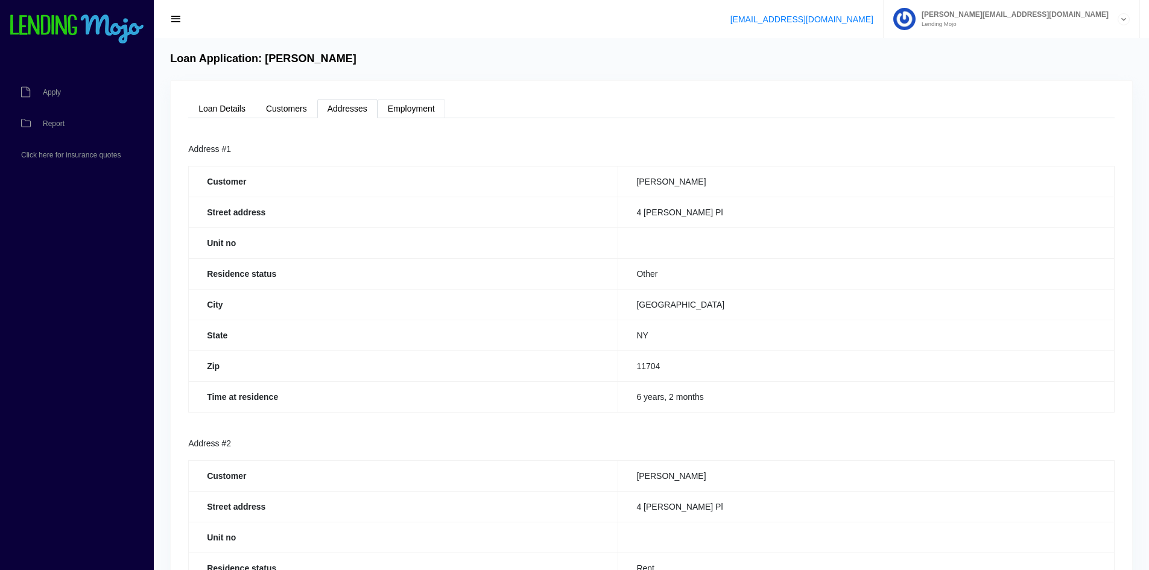
click at [414, 108] on link "Employment" at bounding box center [412, 108] width 68 height 19
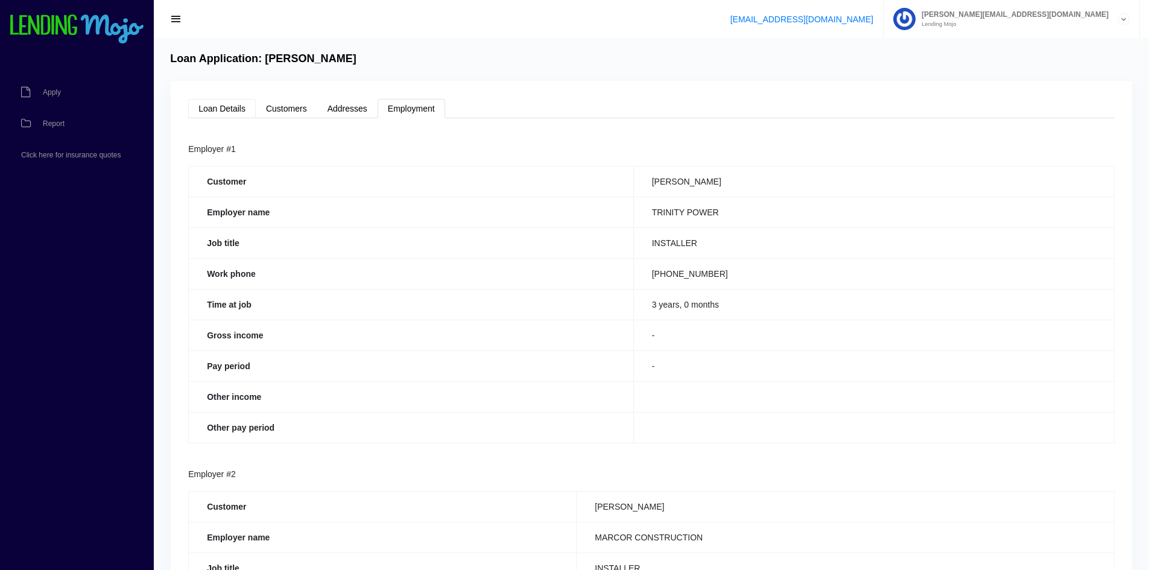
click at [226, 103] on link "Loan Details" at bounding box center [222, 108] width 68 height 19
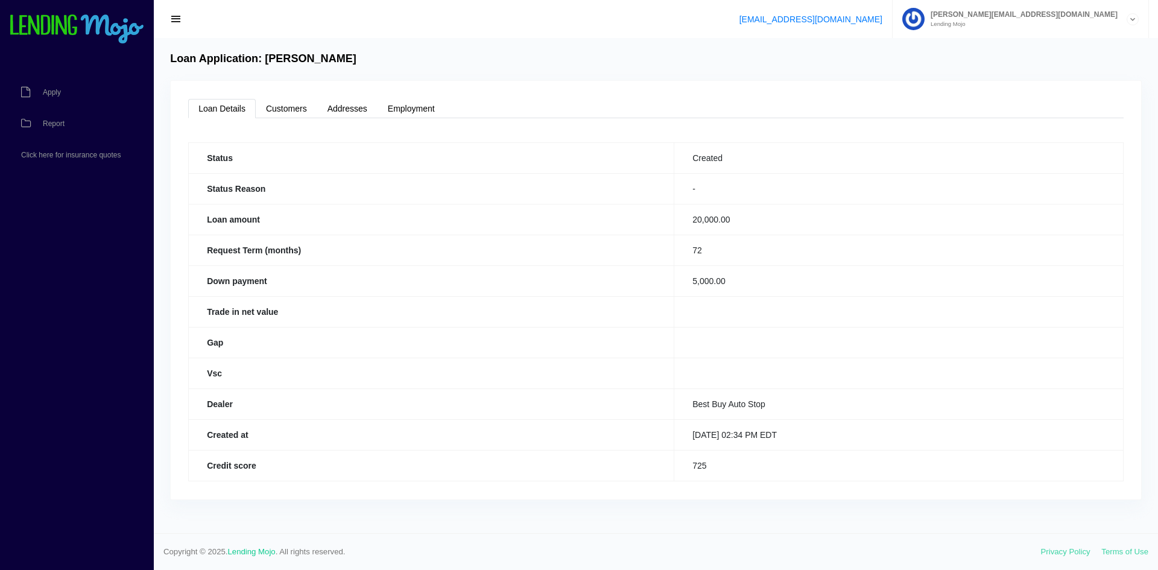
click at [173, 17] on span "button" at bounding box center [176, 19] width 12 height 13
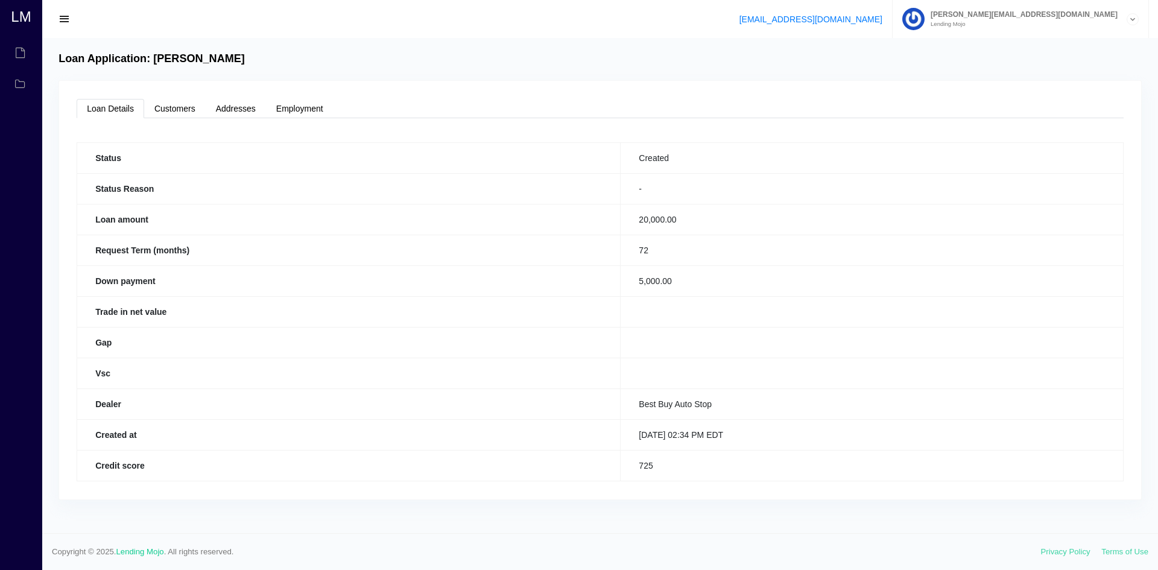
click at [69, 22] on span "button" at bounding box center [65, 19] width 12 height 13
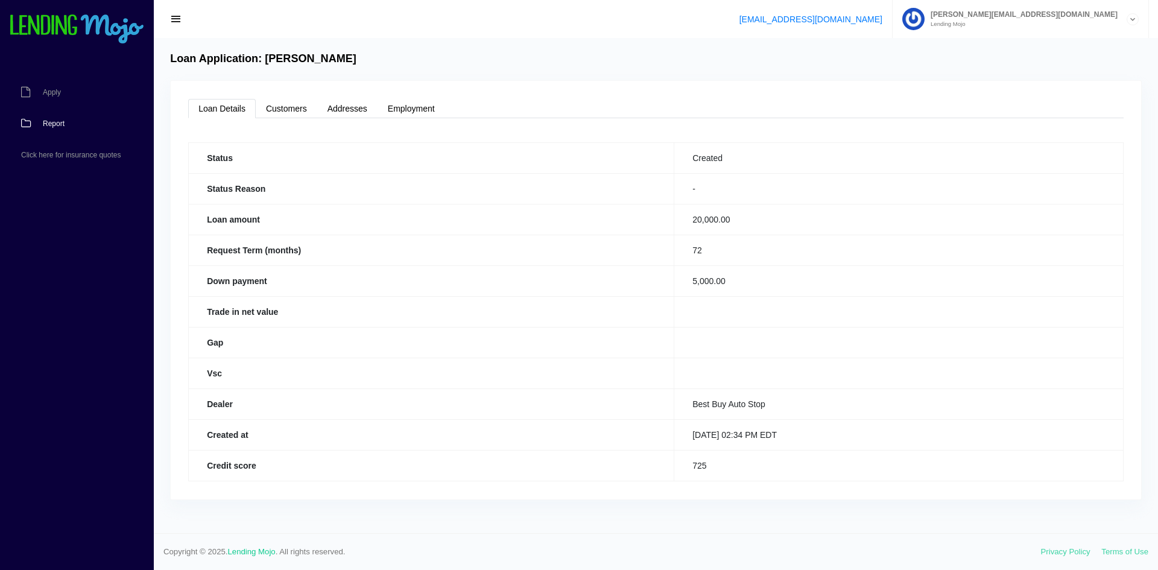
click at [57, 121] on span "Report" at bounding box center [54, 123] width 22 height 7
